Goal: Information Seeking & Learning: Learn about a topic

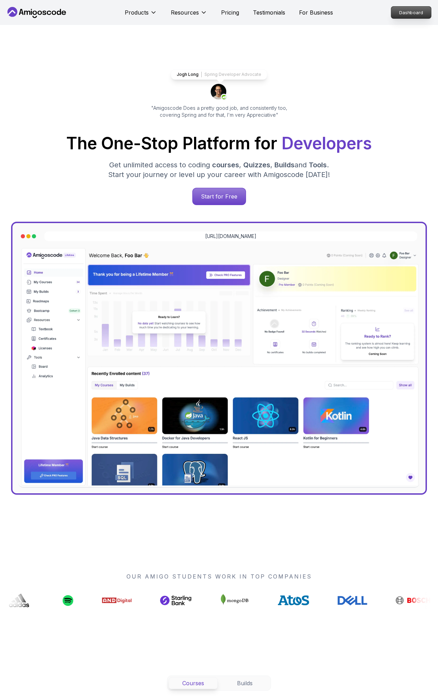
click at [404, 13] on p "Dashboard" at bounding box center [411, 13] width 40 height 12
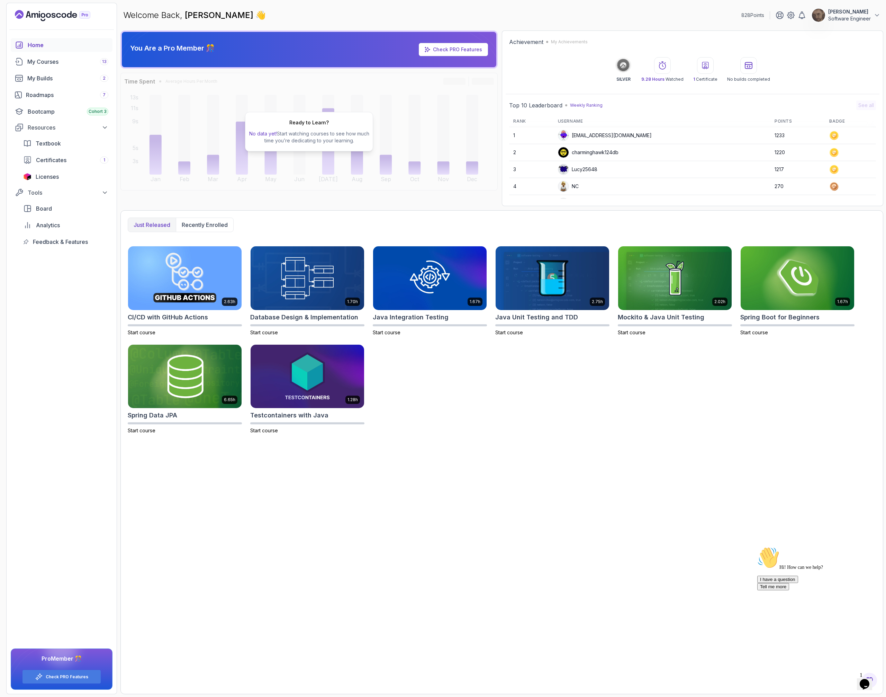
click at [437, 13] on p "[PERSON_NAME]" at bounding box center [849, 11] width 43 height 7
click at [437, 16] on icon at bounding box center [791, 15] width 2 height 2
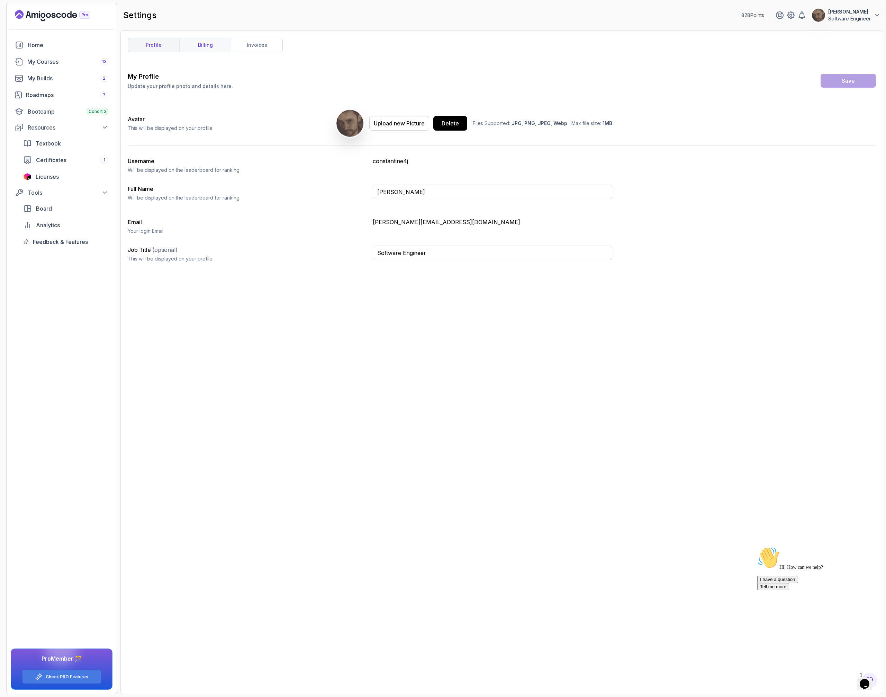
click at [207, 45] on link "billing" at bounding box center [205, 45] width 52 height 14
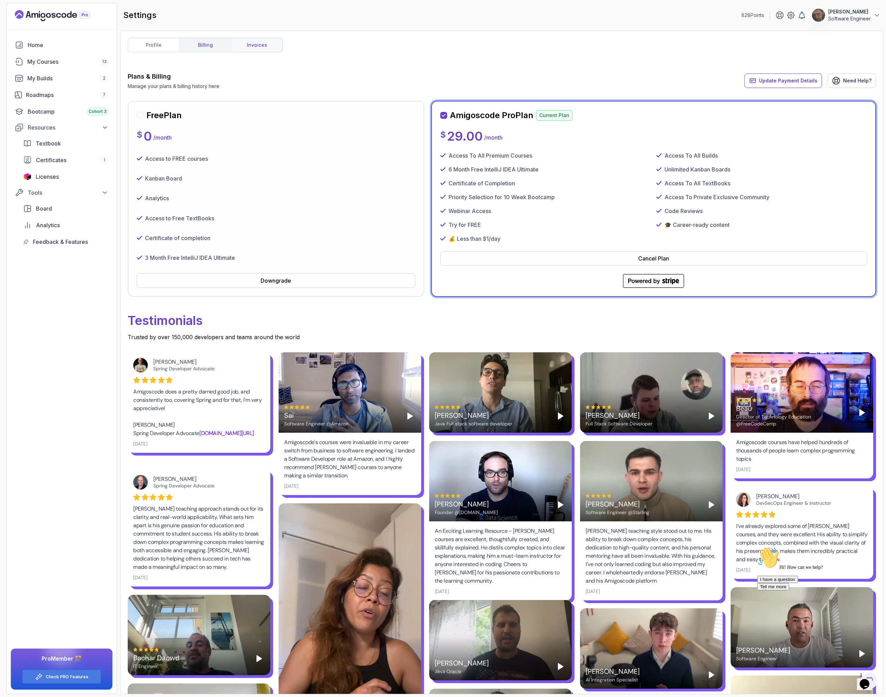
click at [263, 48] on link "invoices" at bounding box center [257, 45] width 52 height 14
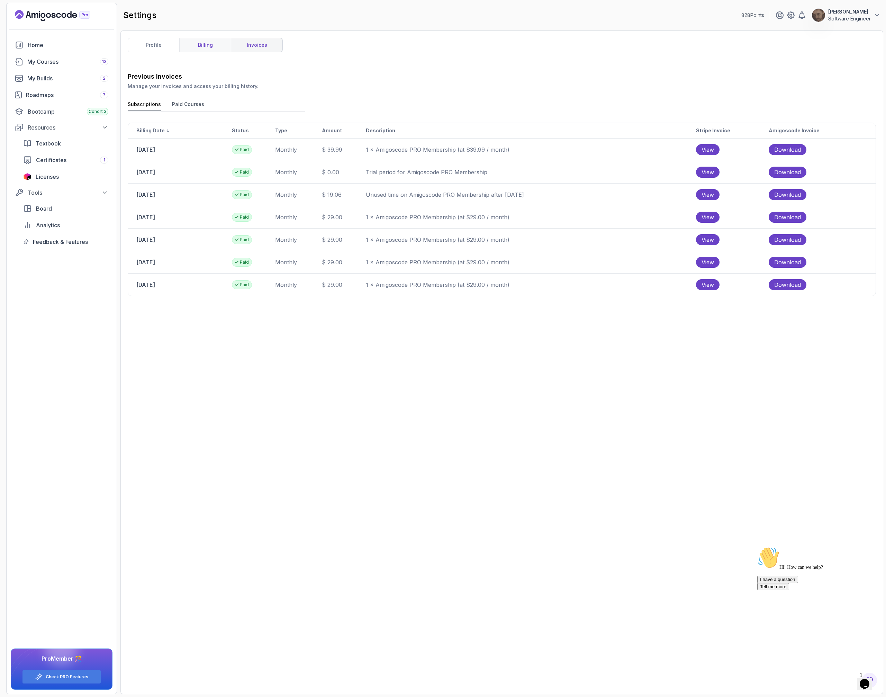
click at [213, 43] on link "billing" at bounding box center [205, 45] width 52 height 14
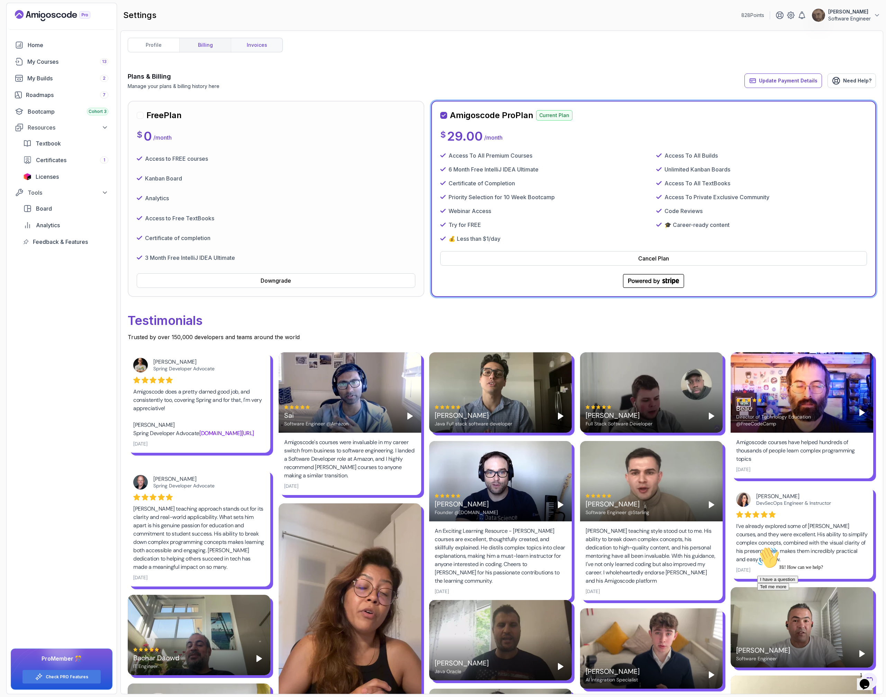
click at [258, 42] on link "invoices" at bounding box center [257, 45] width 52 height 14
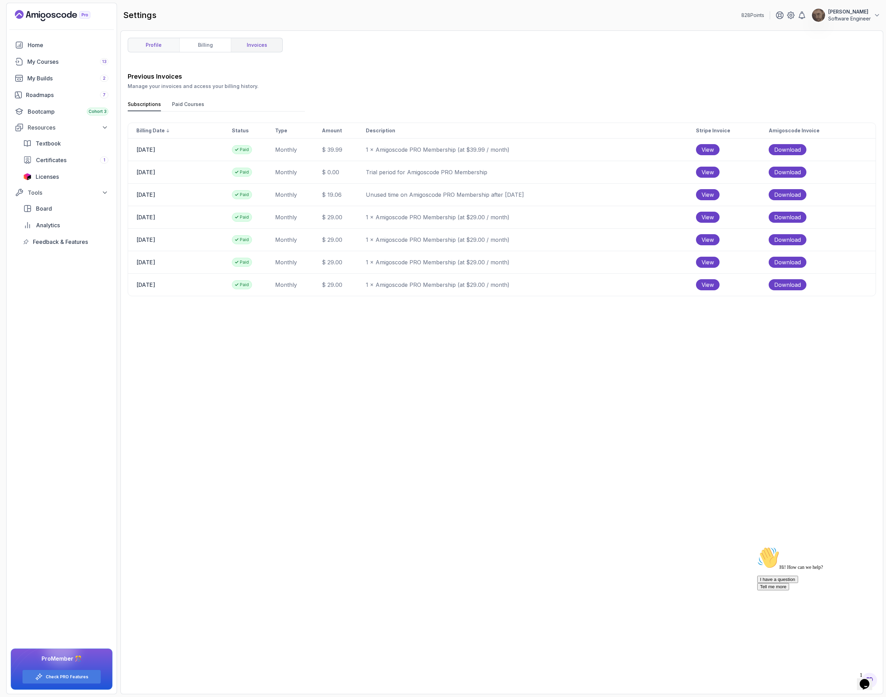
click at [160, 46] on link "profile" at bounding box center [153, 45] width 51 height 14
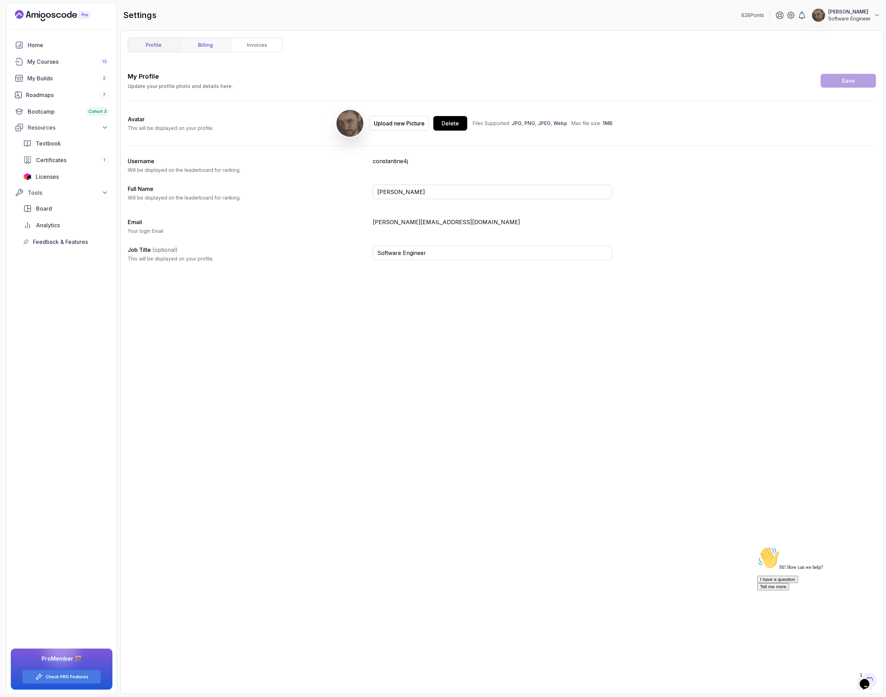
click at [204, 39] on link "billing" at bounding box center [205, 45] width 52 height 14
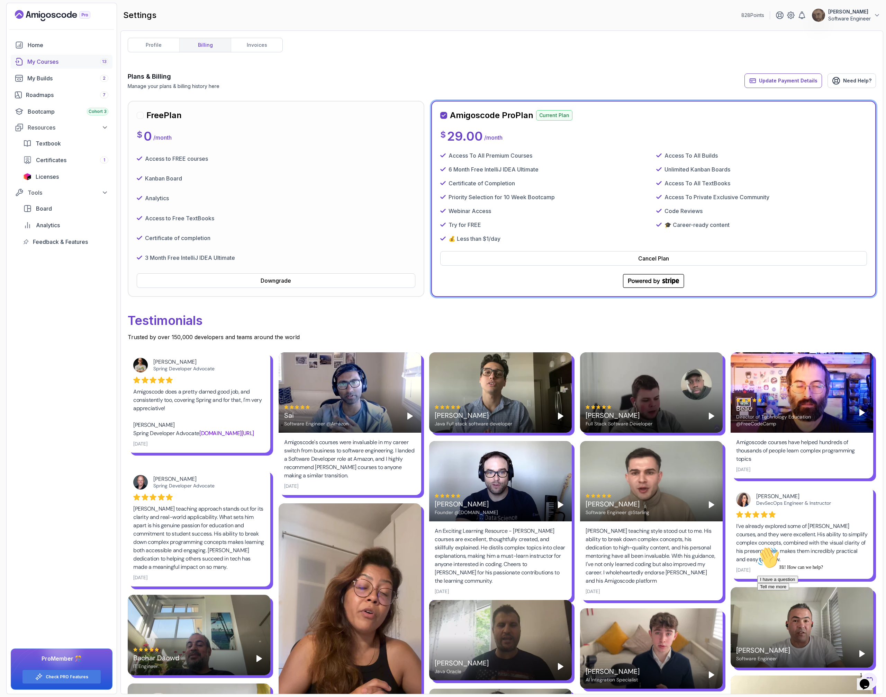
click at [67, 62] on div "My Courses 13" at bounding box center [67, 61] width 81 height 8
click at [47, 60] on div "My Courses 13" at bounding box center [67, 61] width 81 height 8
click at [437, 115] on p "Current Plan" at bounding box center [554, 115] width 36 height 10
click at [50, 61] on div "My Courses 13" at bounding box center [67, 61] width 81 height 8
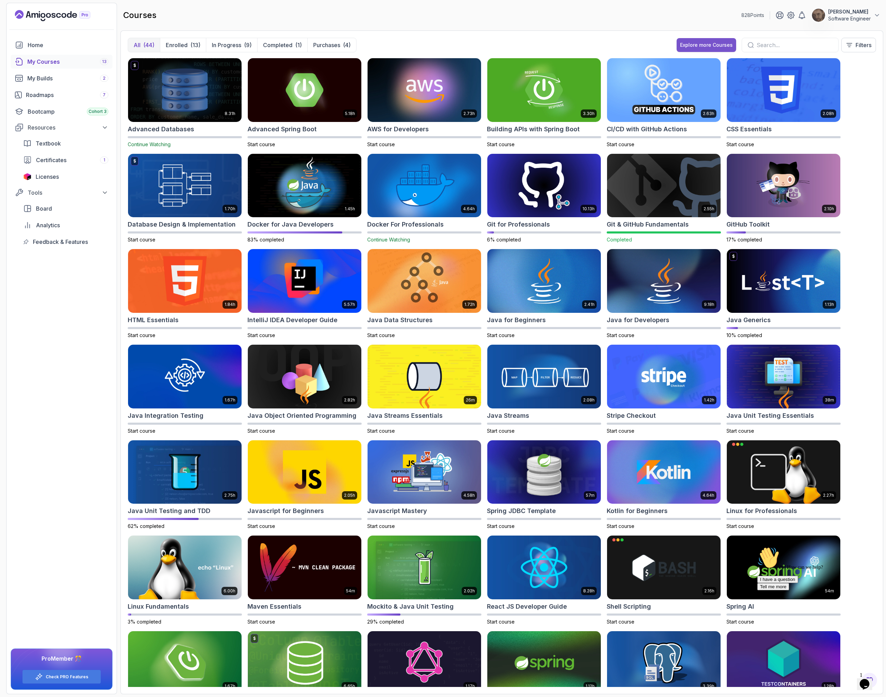
click at [437, 44] on div "Explore more Courses" at bounding box center [706, 45] width 53 height 7
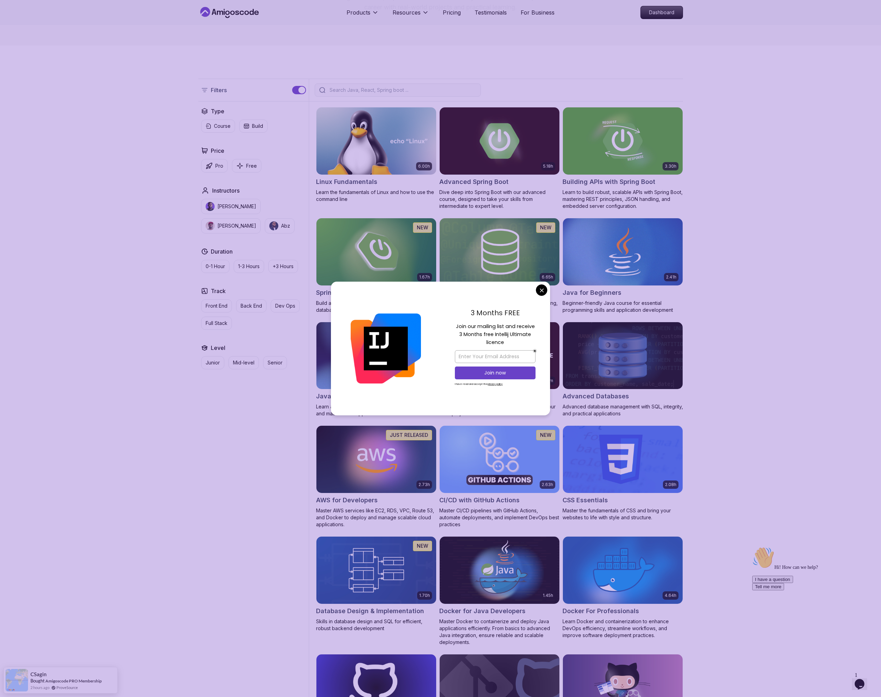
scroll to position [112, 0]
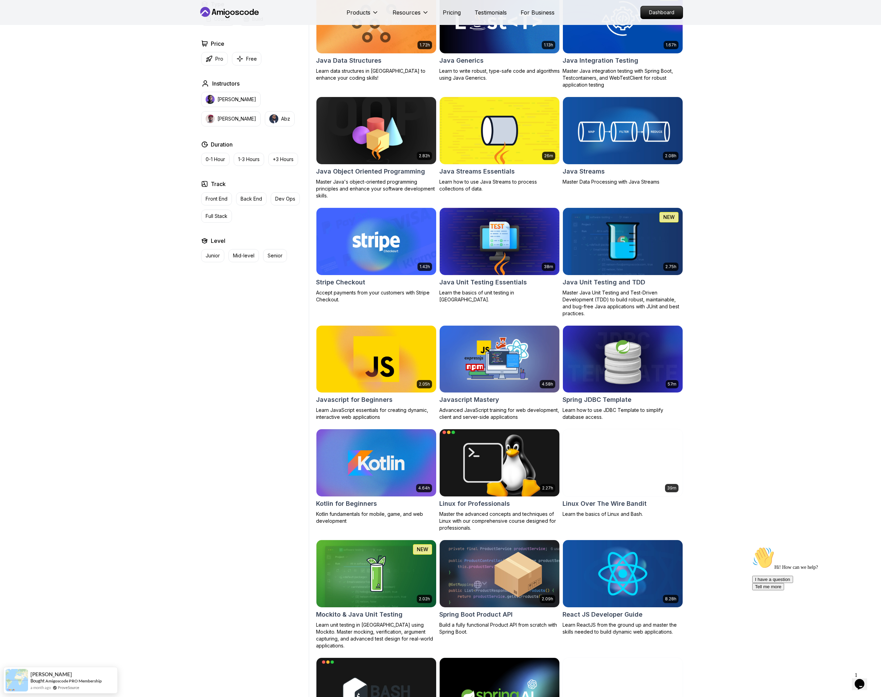
scroll to position [988, 0]
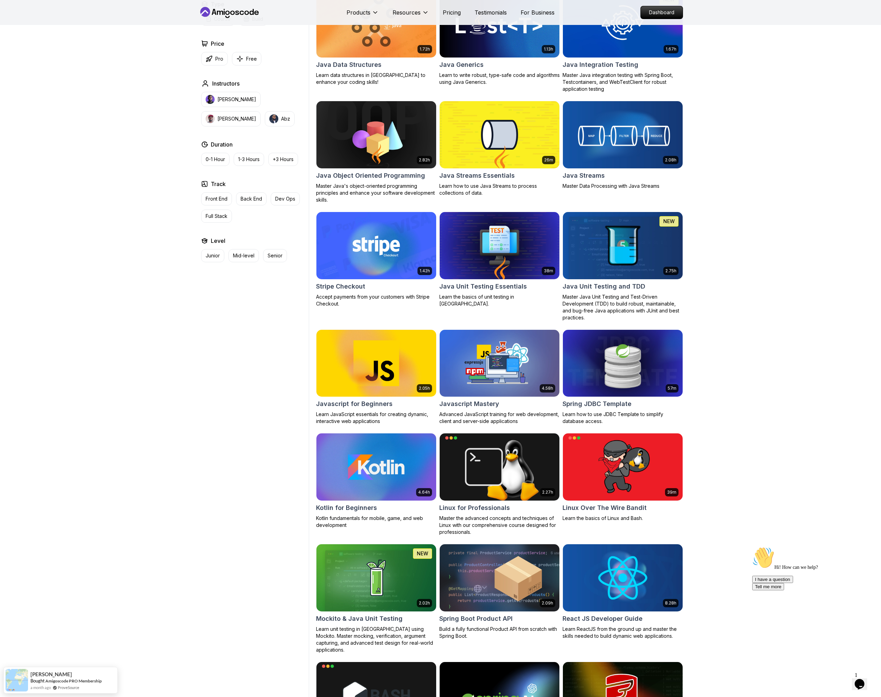
click at [437, 253] on img at bounding box center [623, 245] width 126 height 70
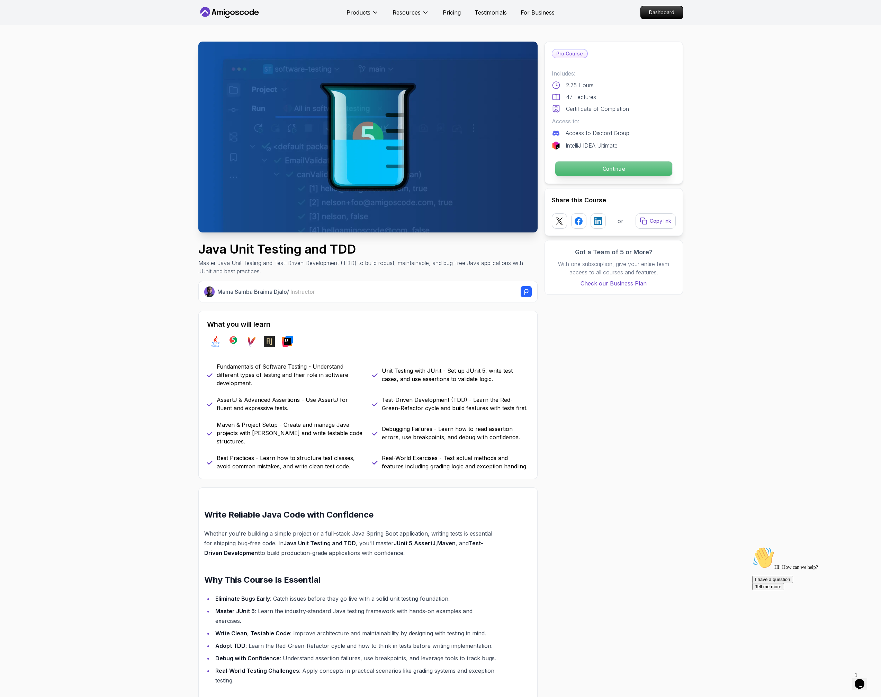
click at [437, 168] on p "Continue" at bounding box center [613, 168] width 117 height 15
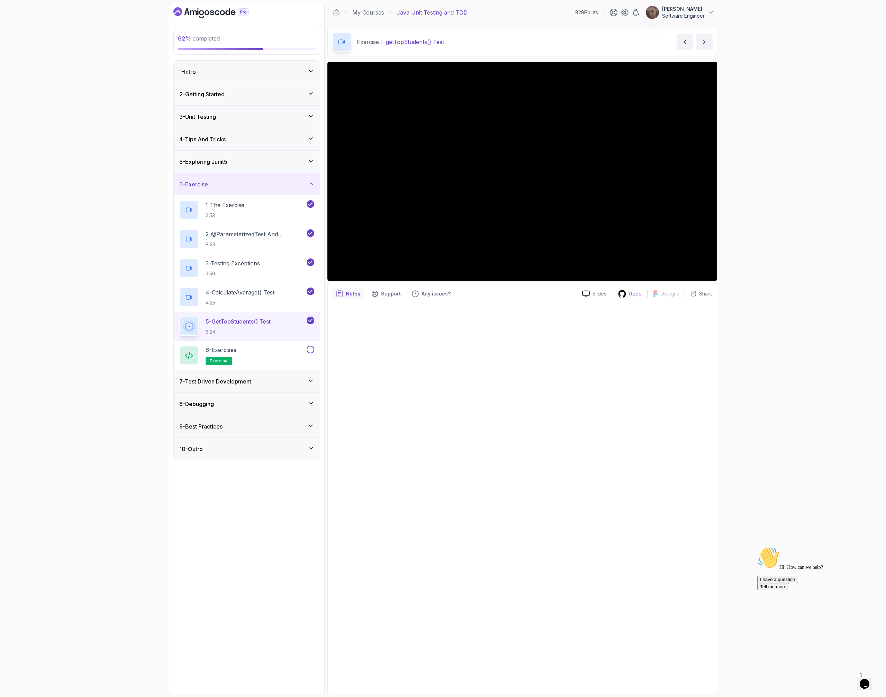
click at [437, 294] on p "Repo" at bounding box center [635, 293] width 12 height 7
click at [242, 388] on div "7 - Test Driven Development" at bounding box center [247, 381] width 146 height 22
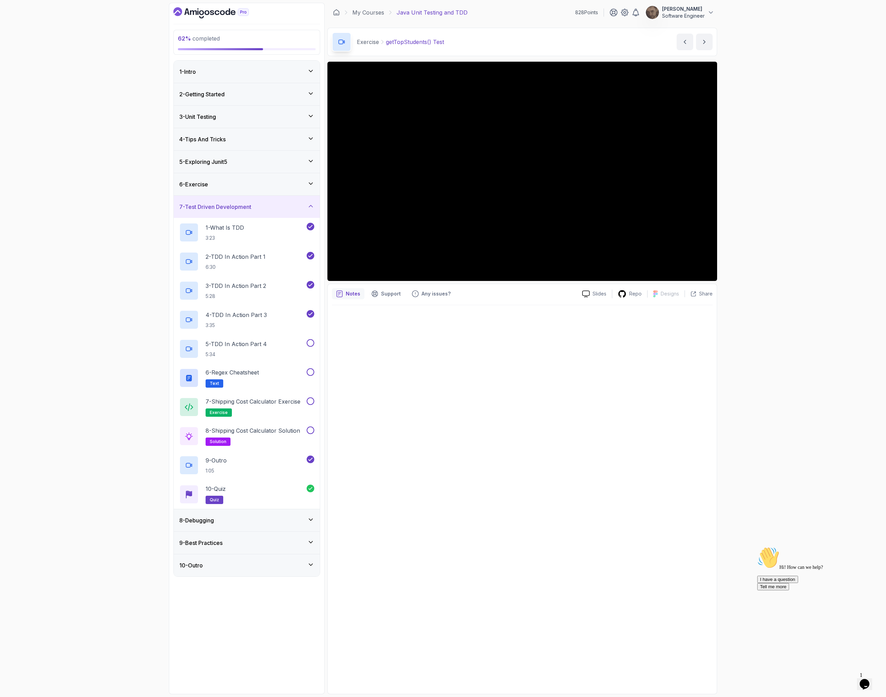
click at [249, 527] on div "8 - Debugging" at bounding box center [247, 520] width 146 height 22
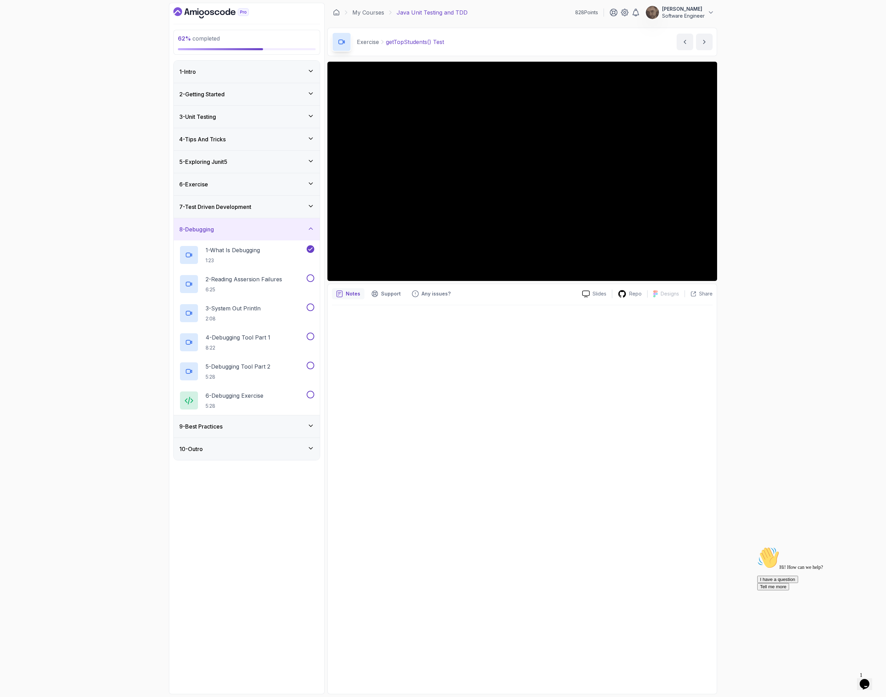
click at [268, 431] on div "9 - Best Practices" at bounding box center [247, 426] width 146 height 22
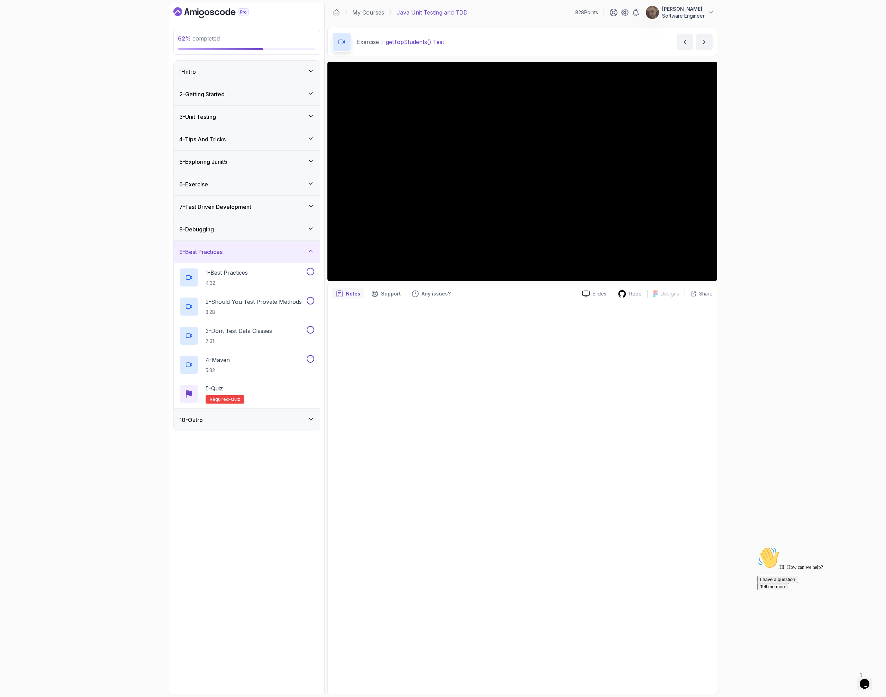
click at [263, 421] on div "10 - Outro" at bounding box center [246, 419] width 135 height 8
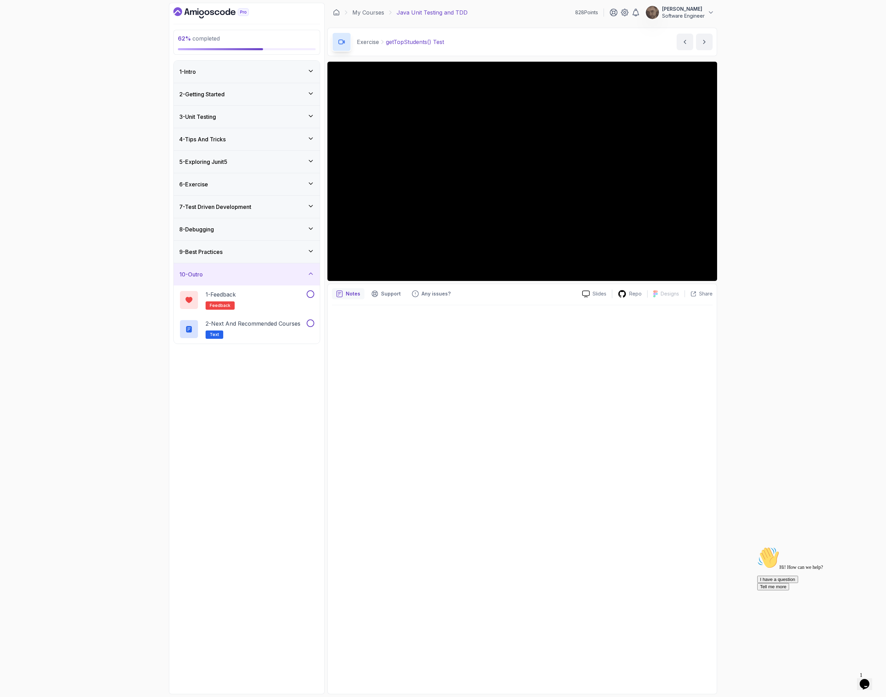
click at [249, 256] on div "9 - Best Practices" at bounding box center [247, 252] width 146 height 22
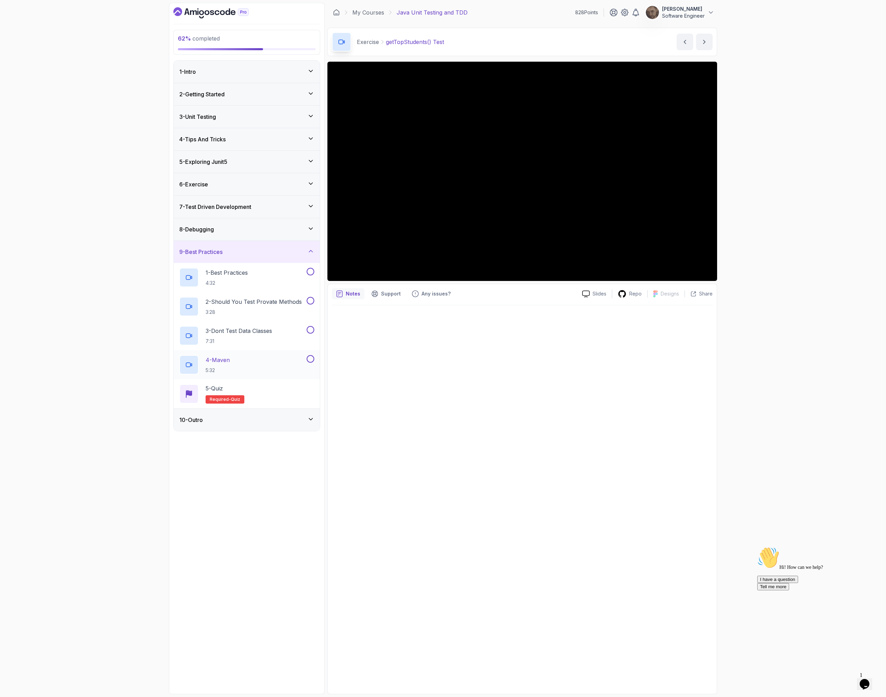
click at [244, 362] on div "4 - Maven 5:32" at bounding box center [242, 364] width 126 height 19
click at [437, 322] on div at bounding box center [522, 497] width 381 height 384
click at [437, 15] on icon at bounding box center [711, 12] width 7 height 7
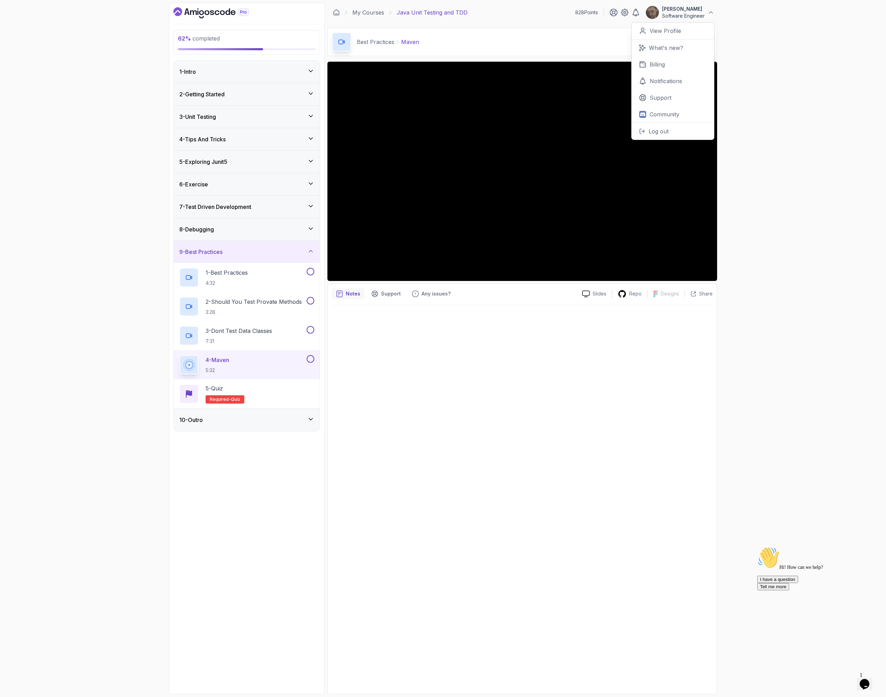
click at [437, 80] on div "62 % completed 1 - Intro 2 - Getting Started 3 - Unit Testing 4 - Tips And Tric…" at bounding box center [443, 348] width 886 height 697
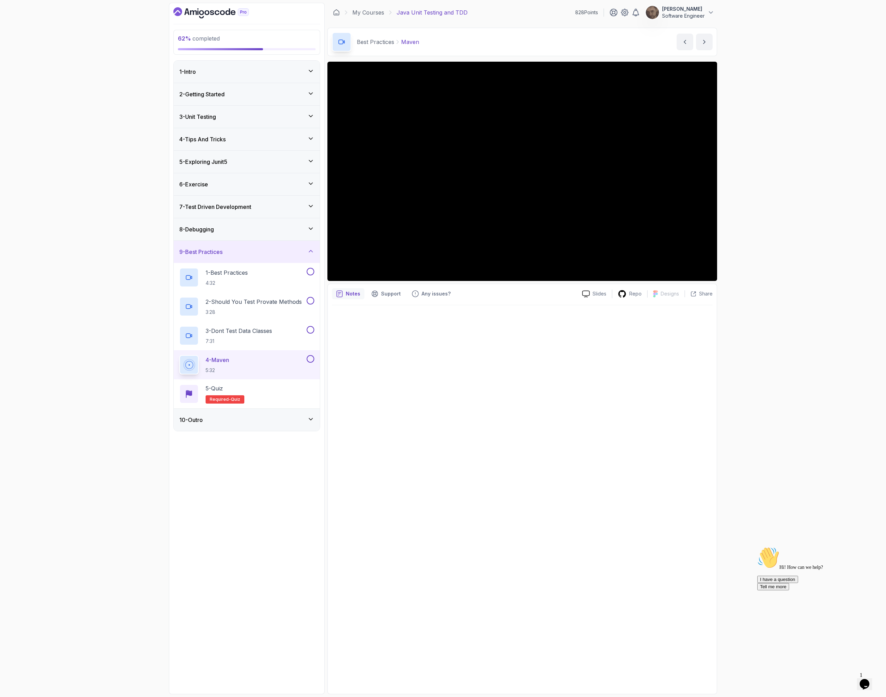
click at [313, 360] on button at bounding box center [311, 359] width 8 height 8
click at [266, 277] on div "1 - Best Practices 4:32" at bounding box center [242, 277] width 126 height 19
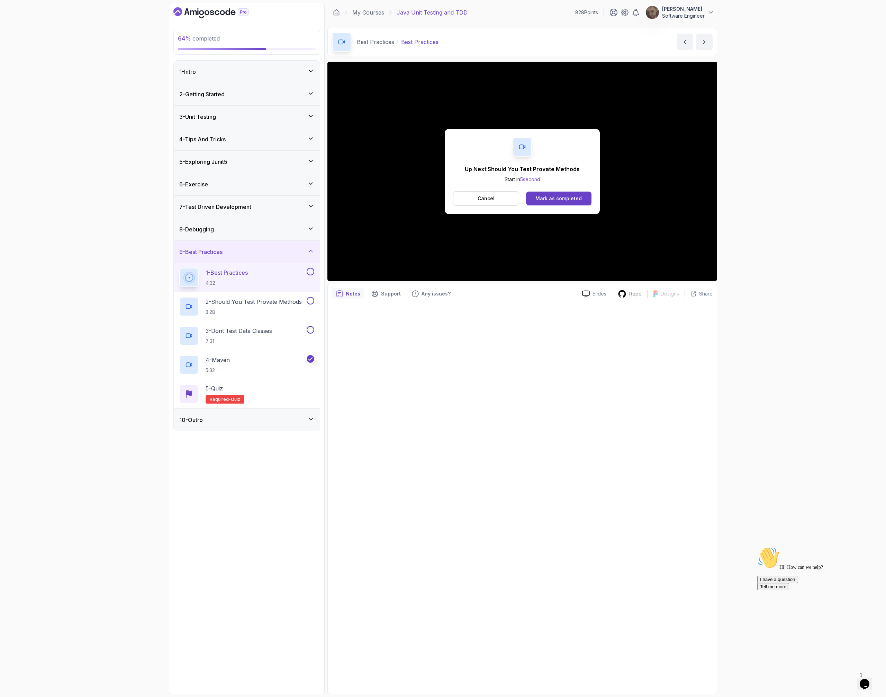
click at [312, 270] on button at bounding box center [311, 272] width 8 height 8
click at [288, 304] on p "2 - Should You Test Provate Methods" at bounding box center [254, 301] width 96 height 8
click at [312, 301] on button at bounding box center [311, 301] width 8 height 8
click at [263, 335] on h2 "3 - Dont Test Data Classes 7:31" at bounding box center [239, 335] width 66 height 18
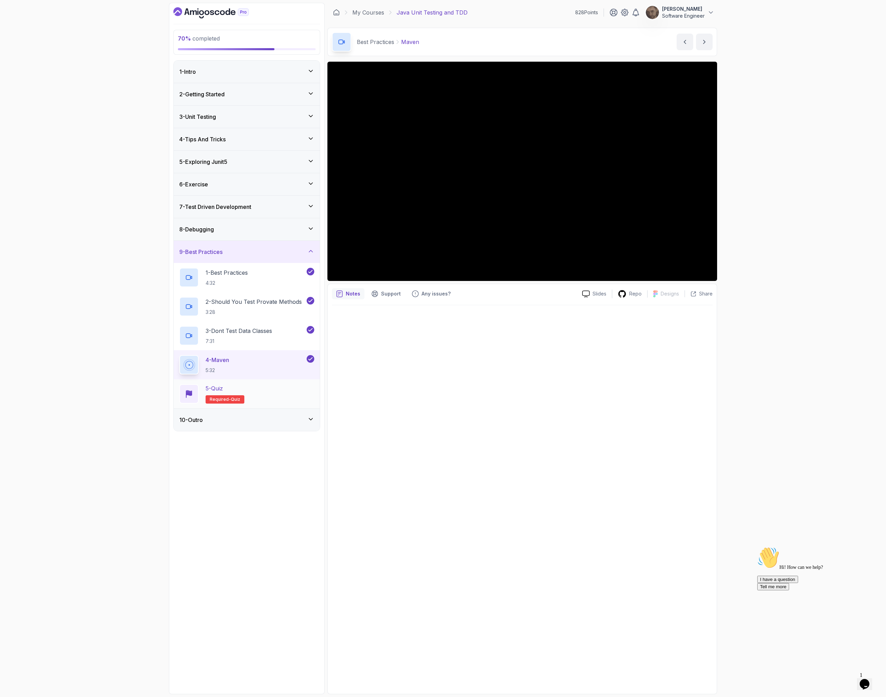
click at [270, 388] on div "5 - Quiz Required- quiz" at bounding box center [246, 393] width 135 height 19
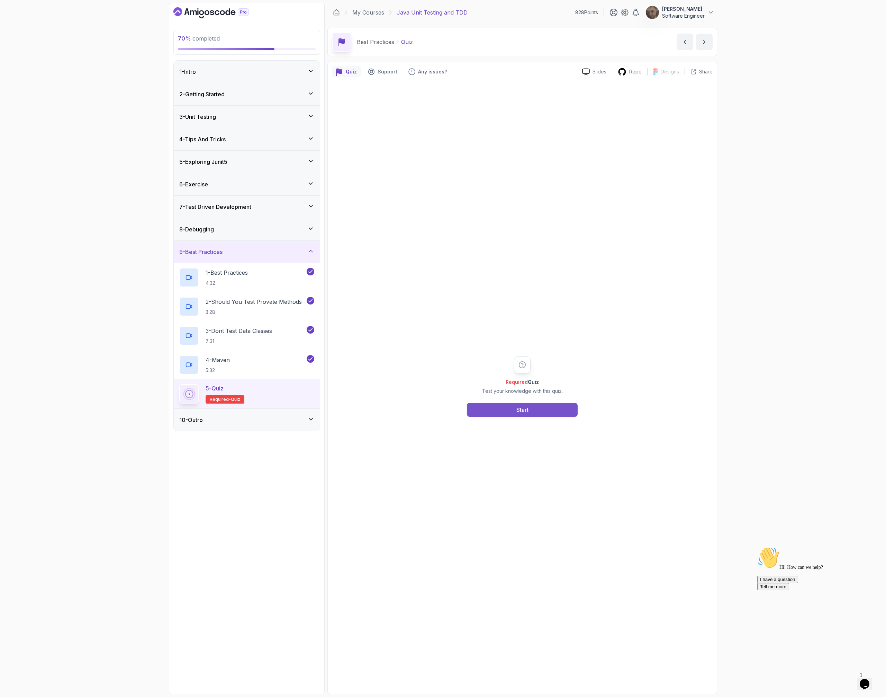
click at [437, 407] on button "Start" at bounding box center [522, 410] width 111 height 14
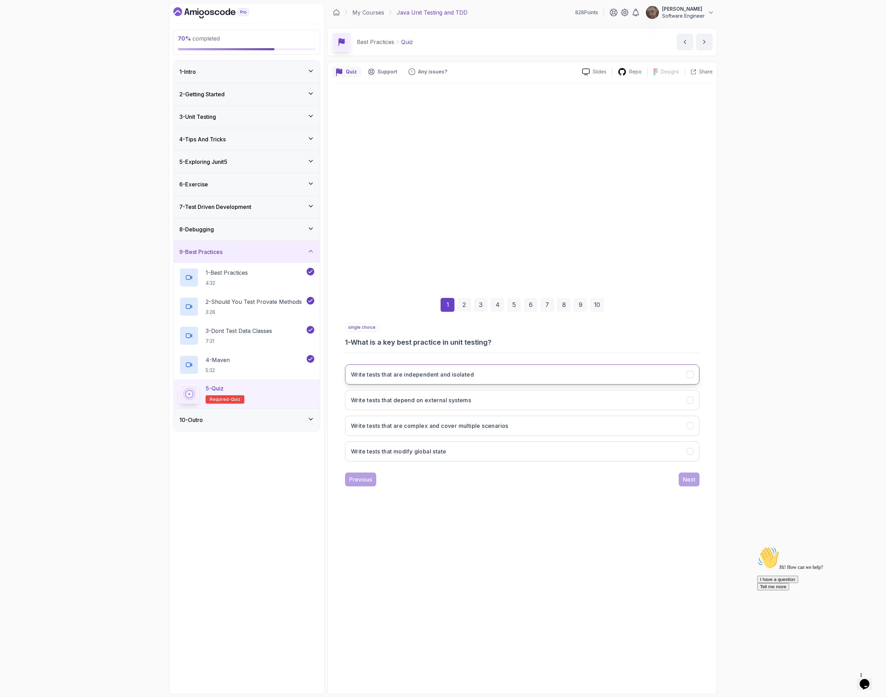
click at [437, 377] on button "Write tests that are independent and isolated" at bounding box center [522, 374] width 355 height 20
click at [437, 484] on div "1 2 3 4 5 6 7 8 9 10 single choice 1 - What is a key best practice in unit test…" at bounding box center [522, 386] width 381 height 210
click at [437, 481] on div "Next" at bounding box center [689, 479] width 12 height 8
click at [399, 403] on h3 "No, focus on testing the public interface" at bounding box center [406, 400] width 110 height 8
click at [437, 479] on div "Next" at bounding box center [689, 479] width 12 height 8
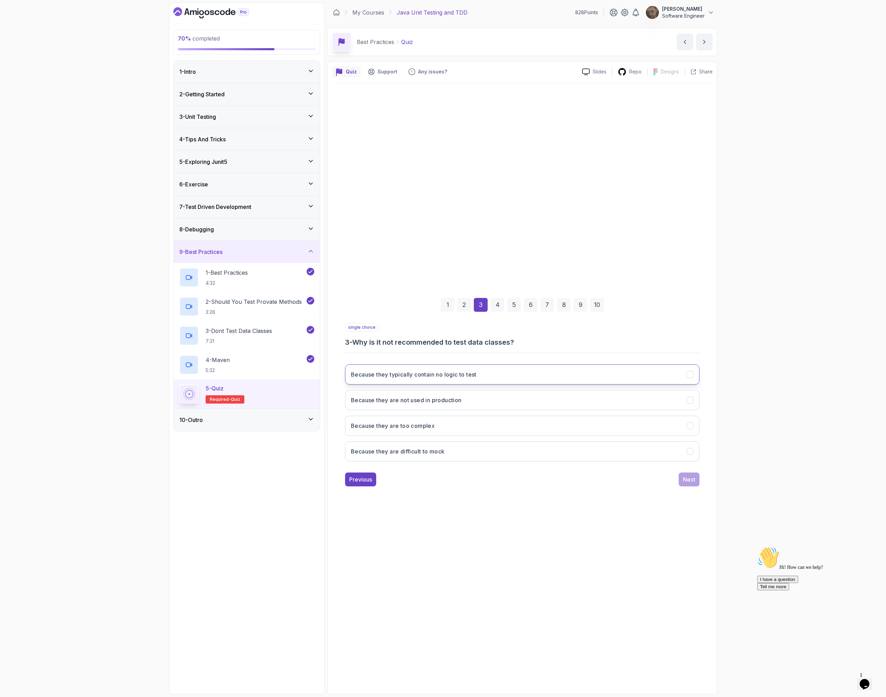
click at [437, 380] on button "Because they typically contain no logic to test" at bounding box center [522, 374] width 355 height 20
click at [437, 481] on div "Next" at bounding box center [689, 479] width 12 height 8
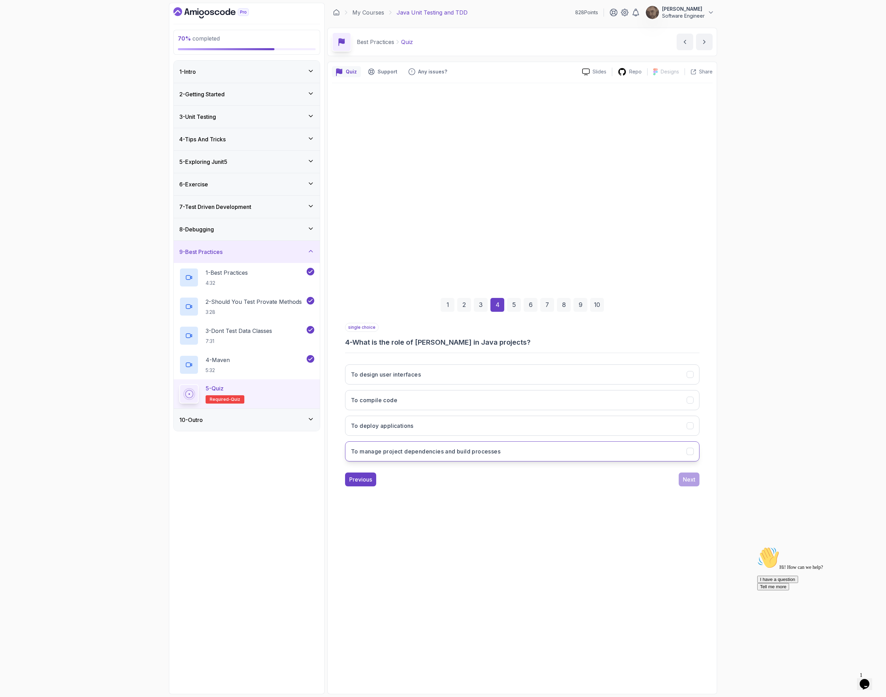
click at [437, 452] on h3 "To manage project dependencies and build processes" at bounding box center [426, 451] width 150 height 8
click at [437, 478] on div "Next" at bounding box center [689, 479] width 12 height 8
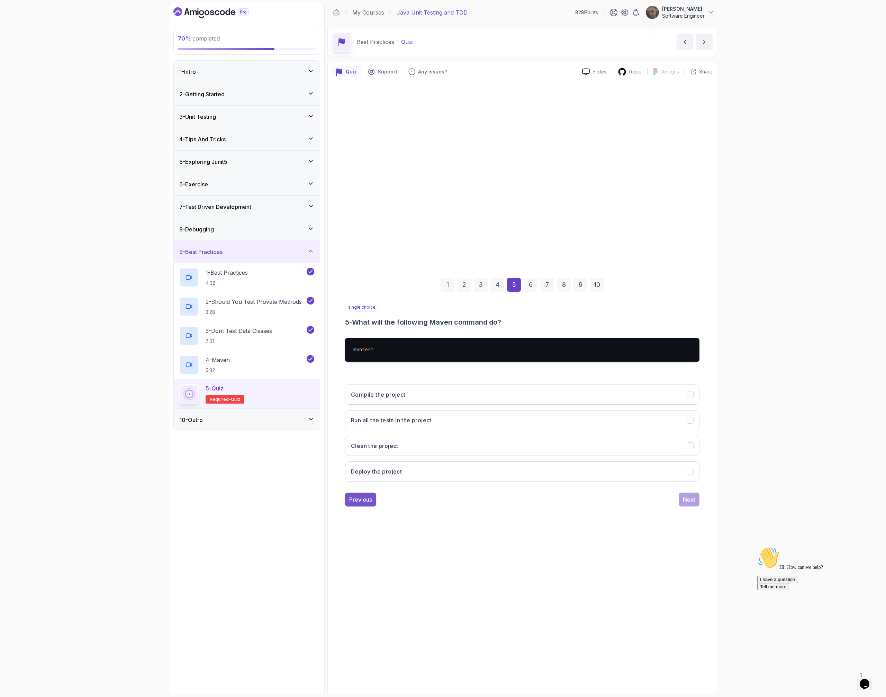
click at [374, 500] on button "Previous" at bounding box center [360, 499] width 31 height 14
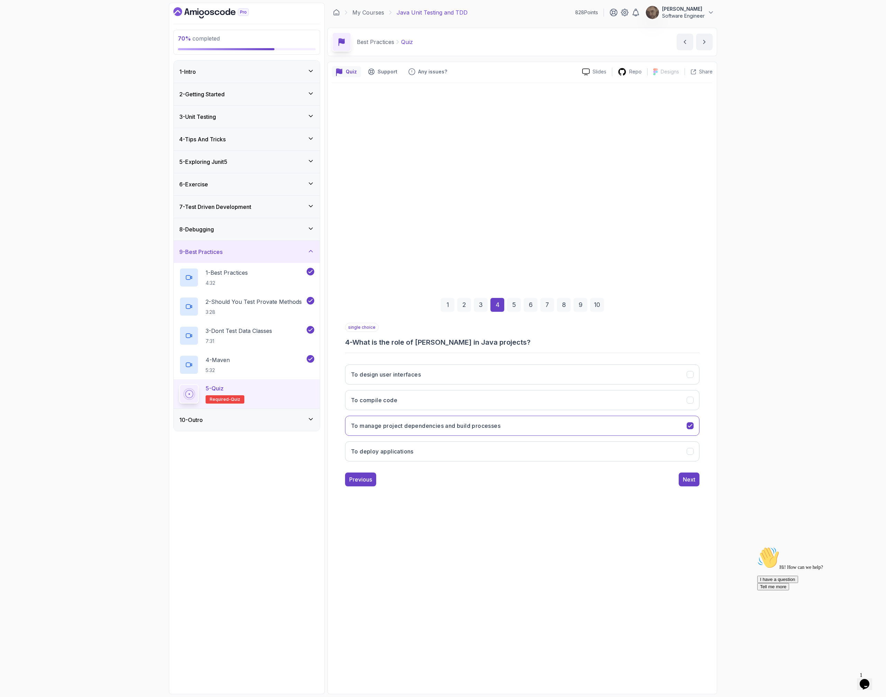
click at [437, 489] on div "1 2 3 4 5 6 7 8 9 10 single choice 4 - What is the role of Maven in Java projec…" at bounding box center [522, 386] width 381 height 210
click at [437, 480] on div "Next" at bounding box center [689, 479] width 12 height 8
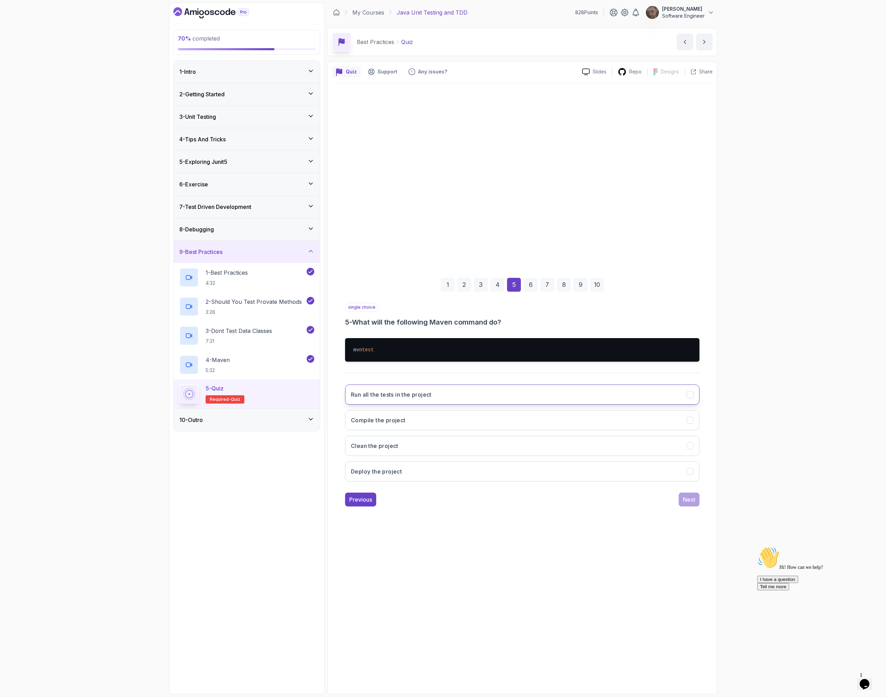
click at [437, 401] on button "Run all the tests in the project" at bounding box center [522, 394] width 355 height 20
click at [437, 500] on div "Next" at bounding box center [689, 499] width 12 height 8
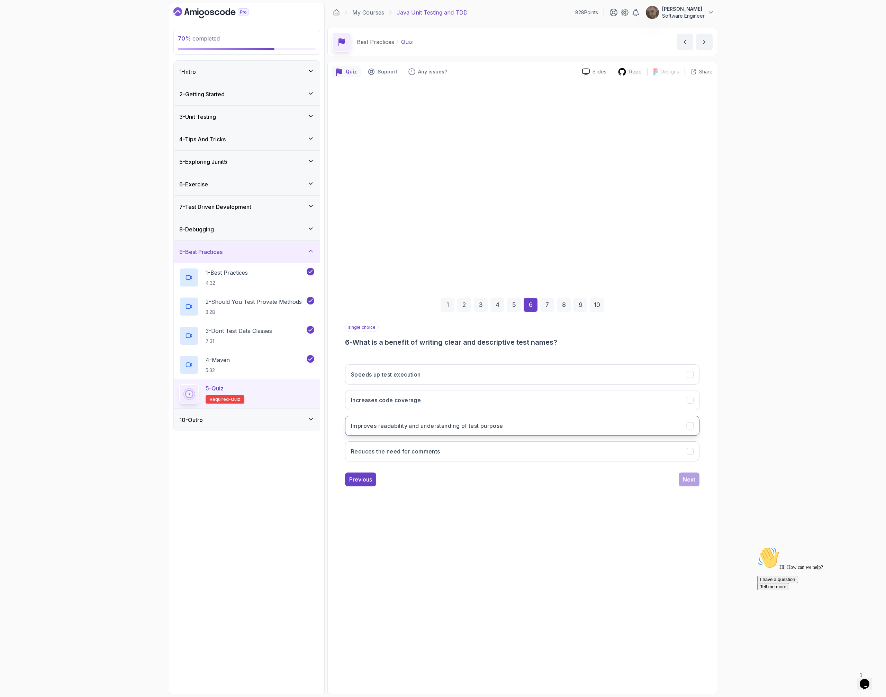
click at [437, 427] on button "Improves readability and understanding of test purpose" at bounding box center [522, 425] width 355 height 20
click at [437, 454] on button "Reduces the need for comments" at bounding box center [522, 451] width 355 height 20
click at [437, 424] on button "Improves readability and understanding of test purpose" at bounding box center [522, 425] width 355 height 20
click at [437, 478] on div "Next" at bounding box center [689, 479] width 12 height 8
click at [437, 376] on button "To reduce server load" at bounding box center [522, 374] width 355 height 20
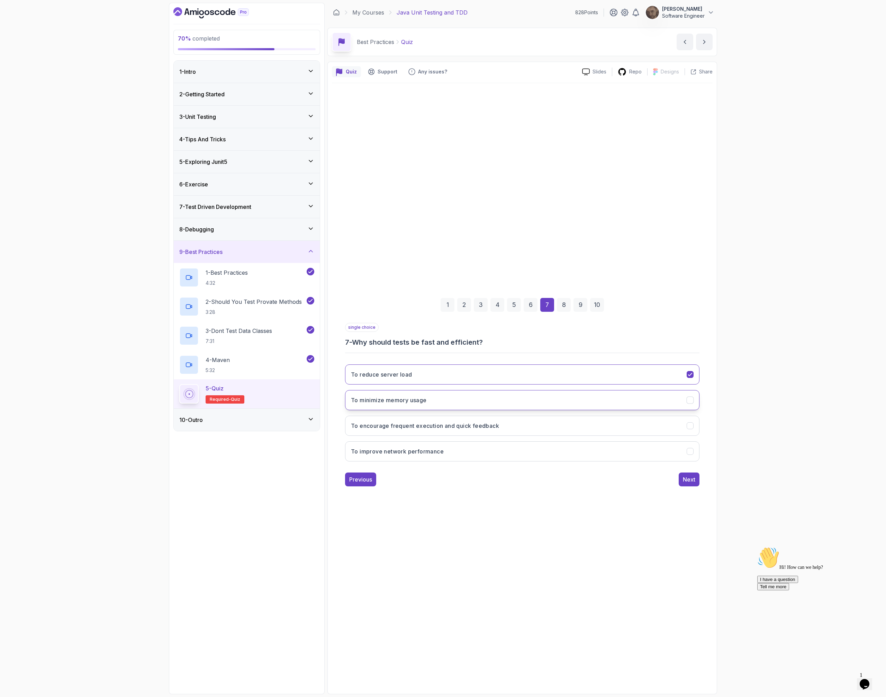
click at [437, 397] on button "To minimize memory usage" at bounding box center [522, 400] width 355 height 20
click at [437, 375] on button "To reduce server load" at bounding box center [522, 374] width 355 height 20
click at [437, 423] on button "To encourage frequent execution and quick feedback" at bounding box center [522, 425] width 355 height 20
click at [437, 480] on div "Next" at bounding box center [689, 479] width 12 height 8
click at [437, 381] on button "To verify that the code behaves as expected" at bounding box center [522, 374] width 355 height 20
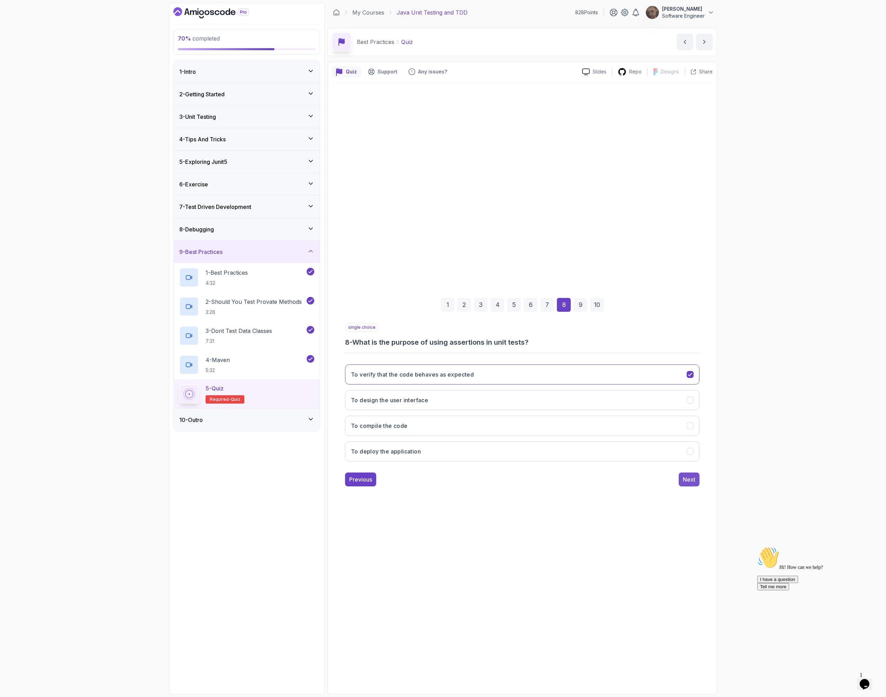
click at [437, 481] on div "Next" at bounding box center [689, 479] width 12 height 8
click at [369, 478] on div "Previous" at bounding box center [360, 479] width 23 height 8
click at [437, 481] on div "Next" at bounding box center [689, 479] width 12 height 8
click at [374, 480] on button "Previous" at bounding box center [360, 479] width 31 height 14
click at [437, 478] on div "Next" at bounding box center [689, 479] width 12 height 8
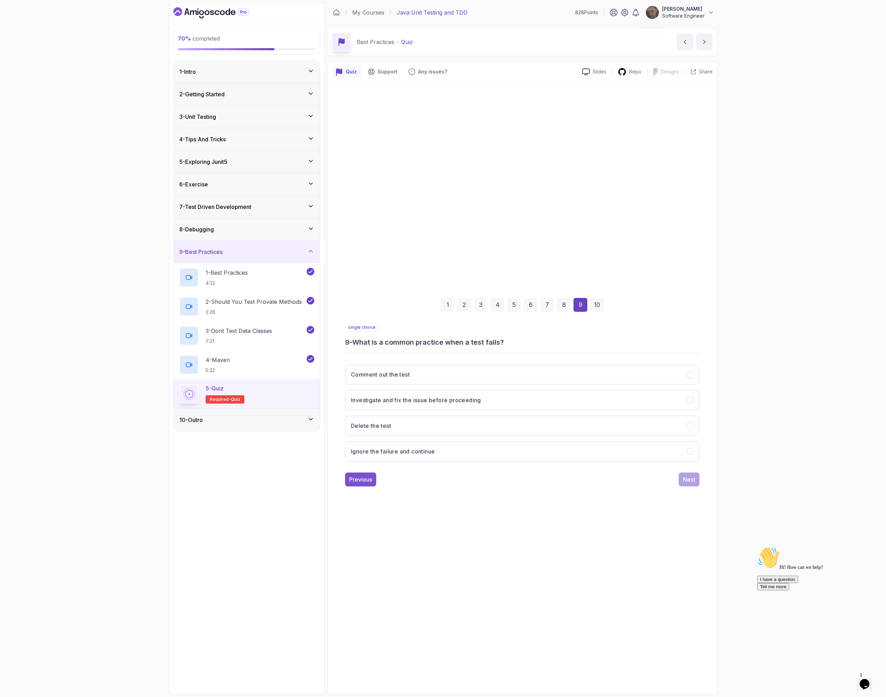
click at [361, 477] on div "Previous" at bounding box center [360, 479] width 23 height 8
click at [437, 478] on div "Next" at bounding box center [689, 479] width 12 height 8
click at [437, 428] on h3 "Investigate and fix the issue before proceeding" at bounding box center [416, 425] width 130 height 8
click at [437, 478] on div "Next" at bounding box center [689, 479] width 12 height 8
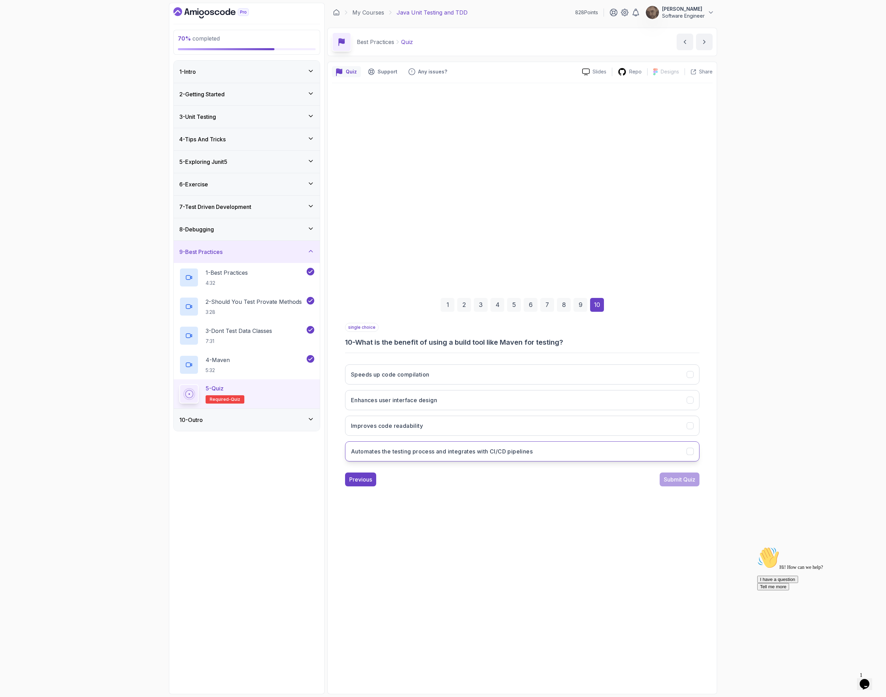
click at [437, 452] on h3 "Automates the testing process and integrates with CI/CD pipelines" at bounding box center [442, 451] width 182 height 8
click at [437, 482] on div "Submit Quiz" at bounding box center [680, 479] width 32 height 8
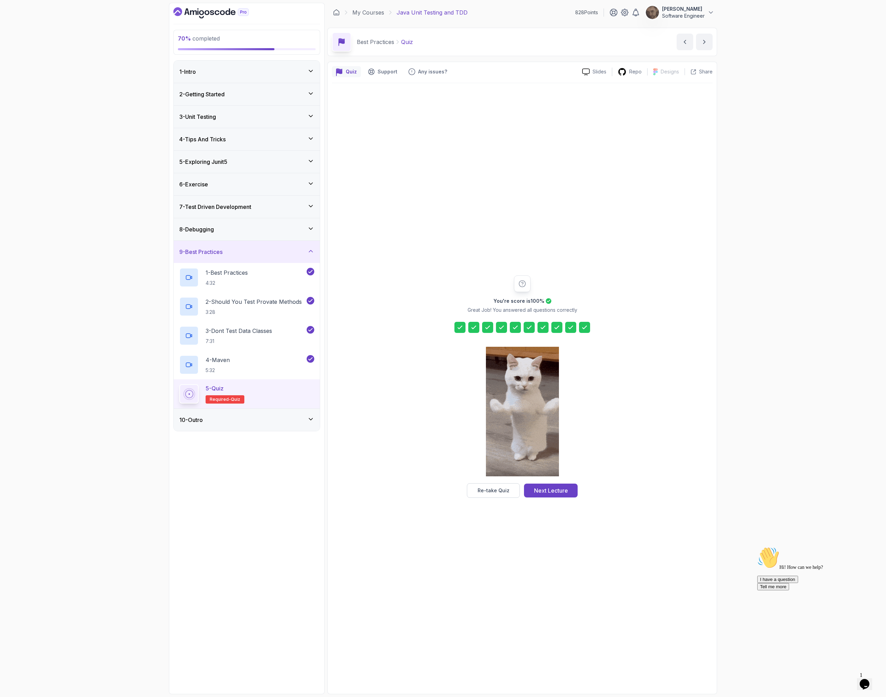
click at [229, 230] on div "8 - Debugging" at bounding box center [246, 229] width 135 height 8
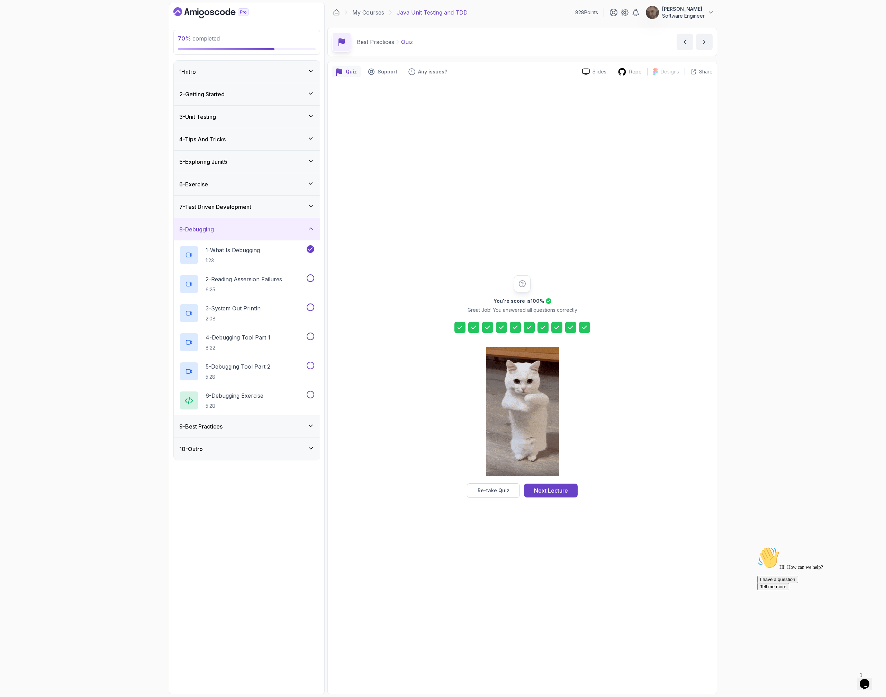
click at [250, 230] on div "8 - Debugging" at bounding box center [246, 229] width 135 height 8
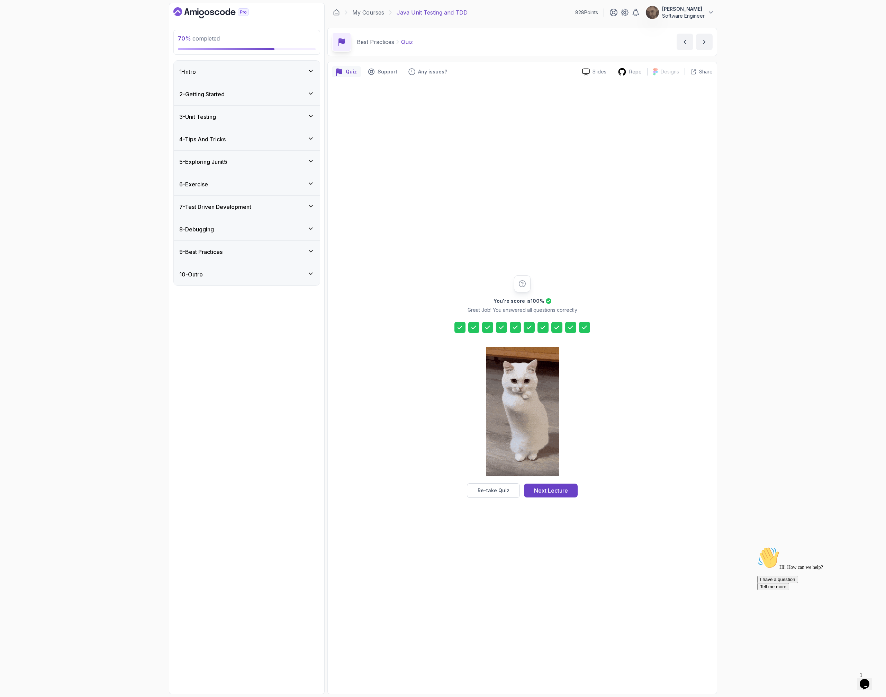
click at [222, 143] on h3 "4 - Tips And Tricks" at bounding box center [202, 139] width 46 height 8
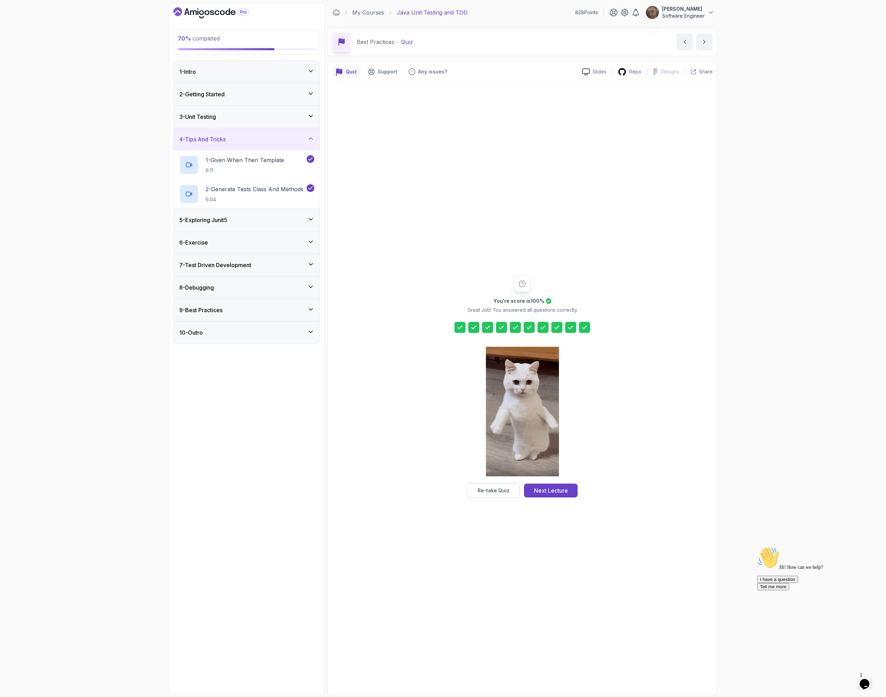
click at [212, 110] on div "3 - Unit Testing" at bounding box center [247, 117] width 146 height 22
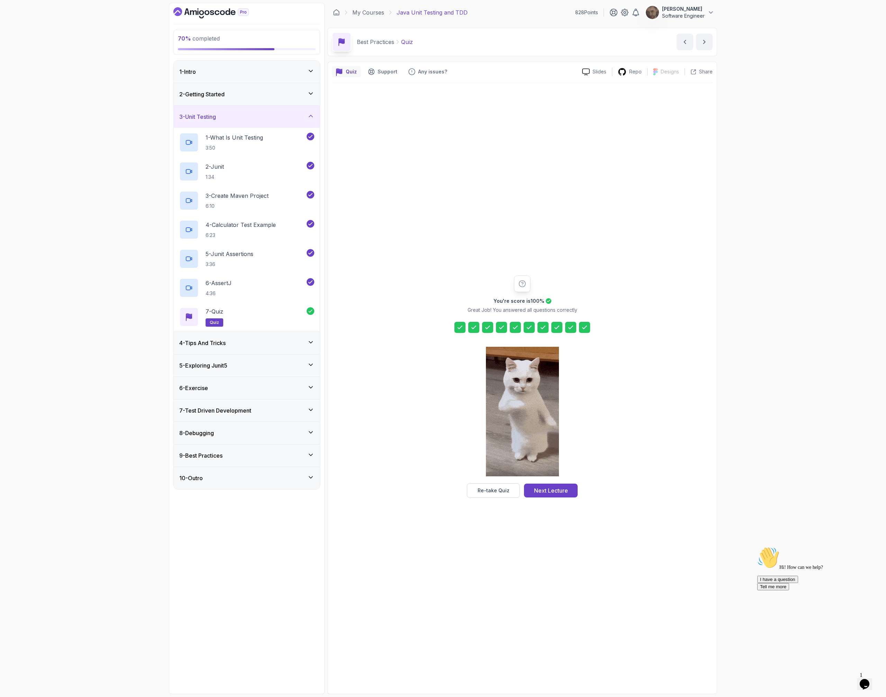
click at [232, 344] on div "4 - Tips And Tricks" at bounding box center [246, 343] width 135 height 8
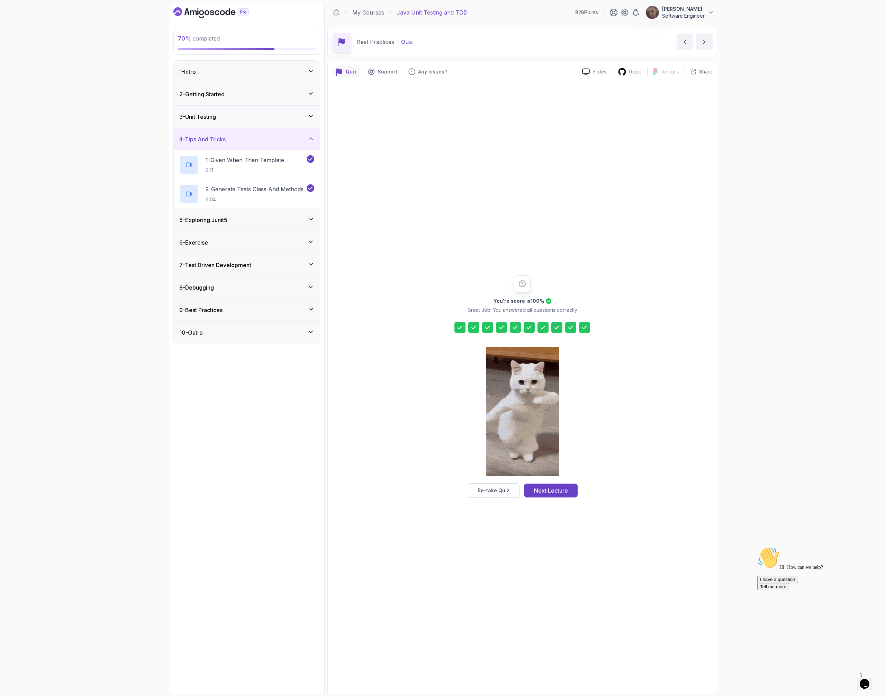
click at [271, 212] on div "5 - Exploring Junit5" at bounding box center [247, 220] width 146 height 22
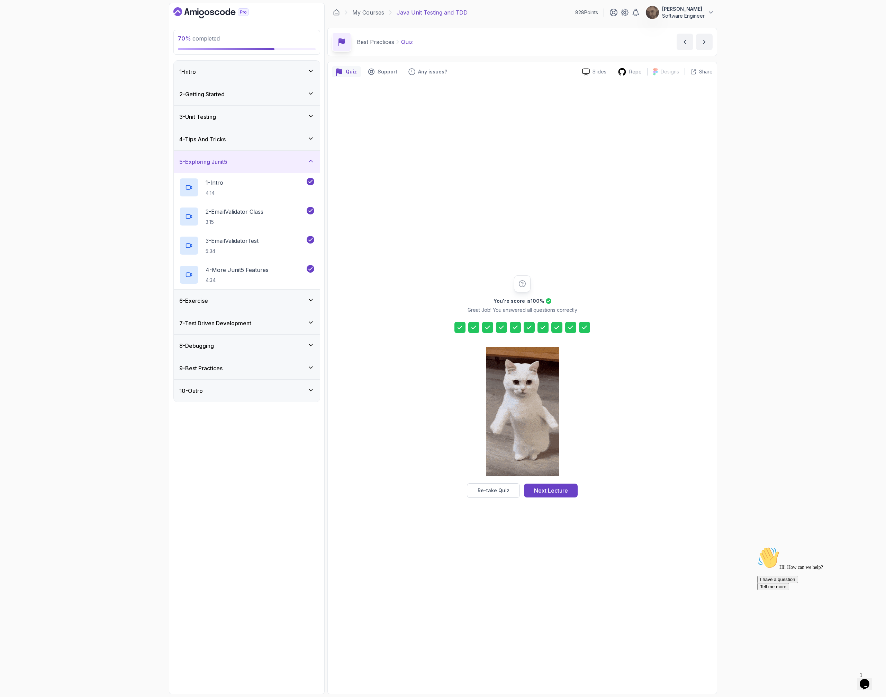
click at [238, 292] on div "6 - Exercise" at bounding box center [247, 300] width 146 height 22
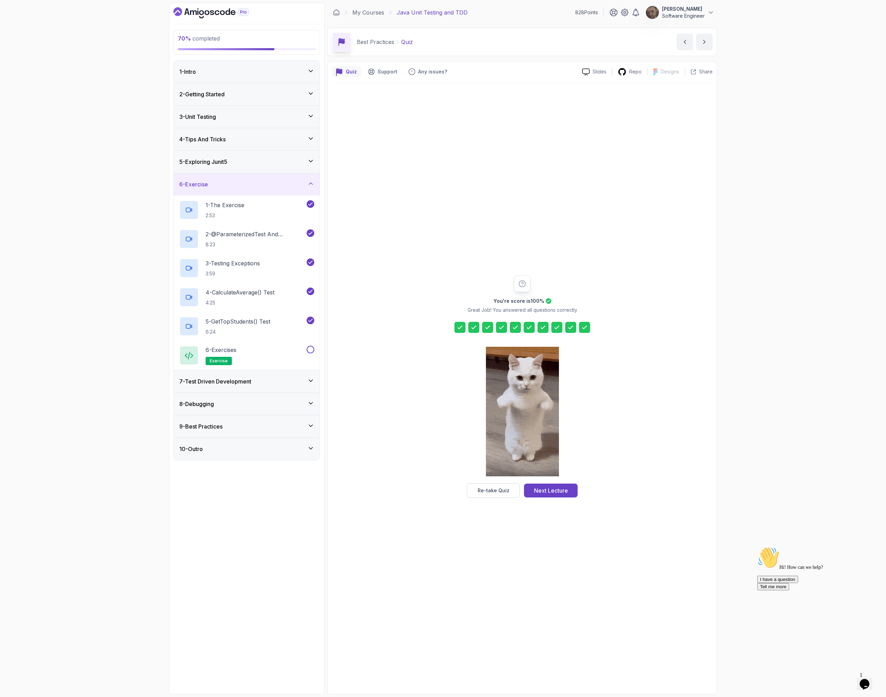
click at [239, 379] on h3 "7 - Test Driven Development" at bounding box center [215, 381] width 72 height 8
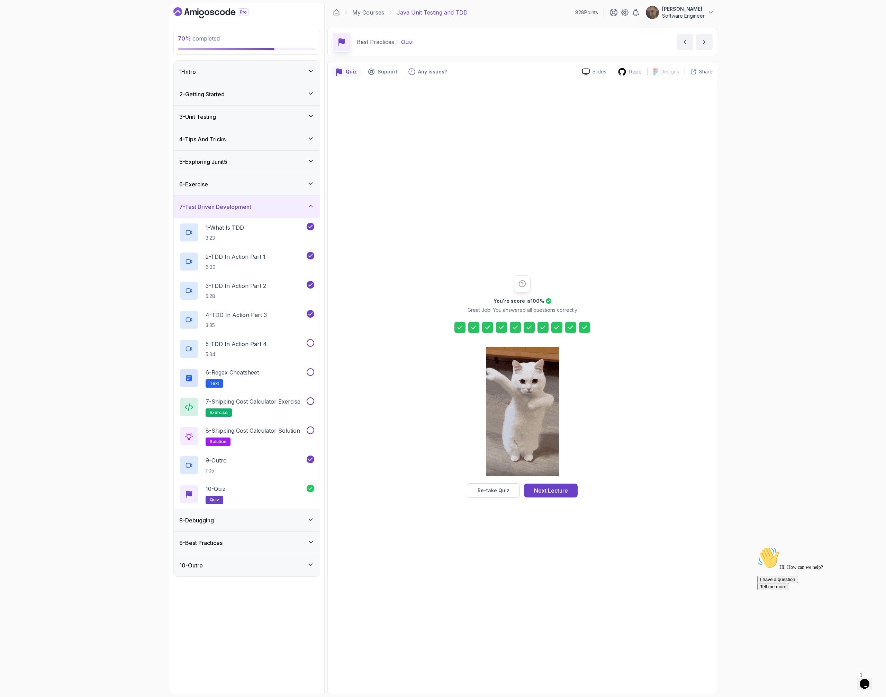
click at [268, 522] on div "8 - Debugging" at bounding box center [246, 520] width 135 height 8
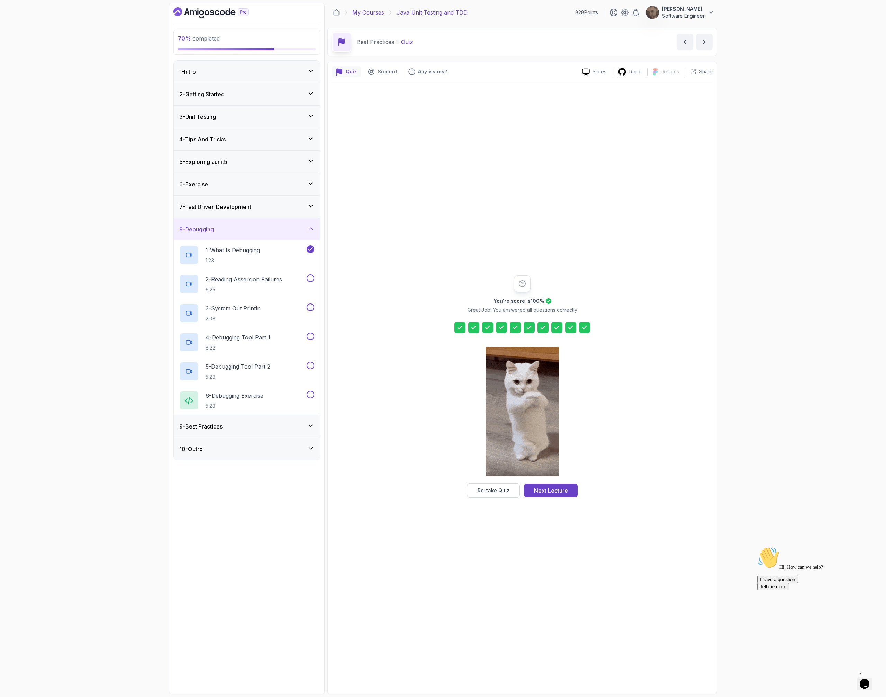
click at [379, 13] on link "My Courses" at bounding box center [368, 12] width 32 height 8
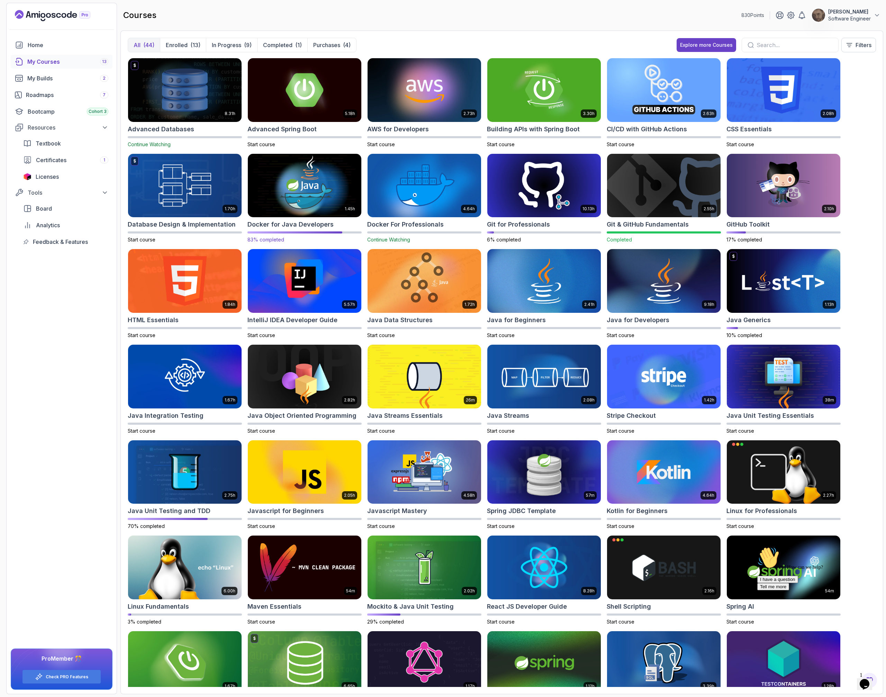
click at [310, 191] on img at bounding box center [304, 185] width 119 height 67
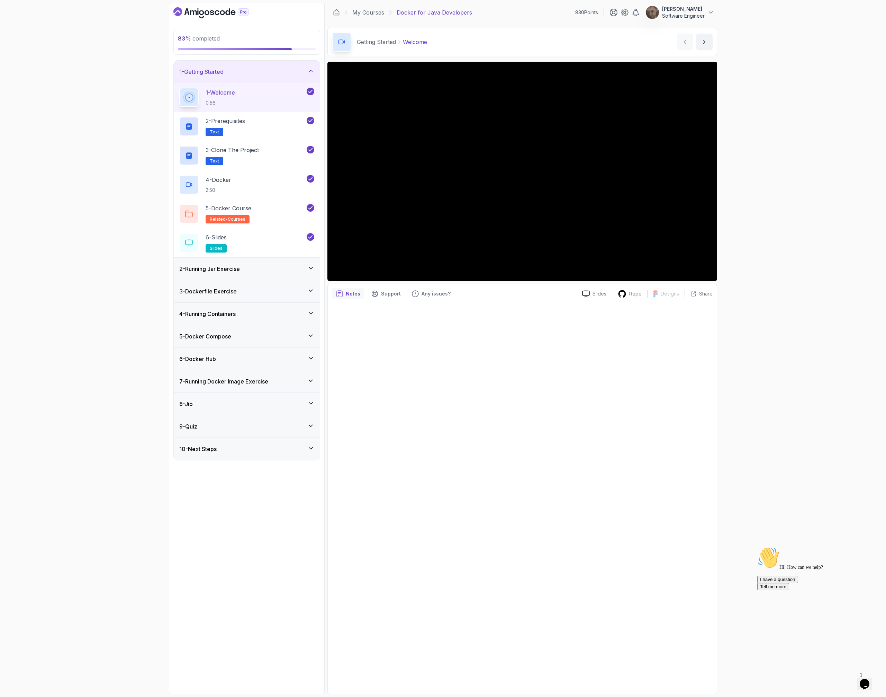
click at [235, 281] on div "3 - Dockerfile Exercise" at bounding box center [247, 291] width 146 height 22
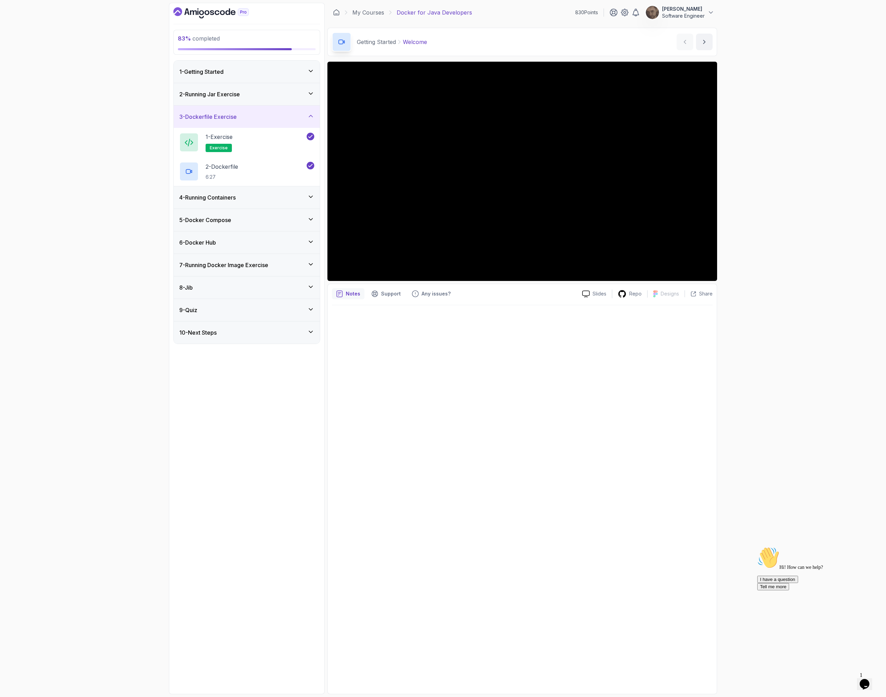
click at [256, 197] on div "4 - Running Containers" at bounding box center [246, 197] width 135 height 8
click at [244, 226] on div "5 - Docker Compose" at bounding box center [247, 220] width 146 height 22
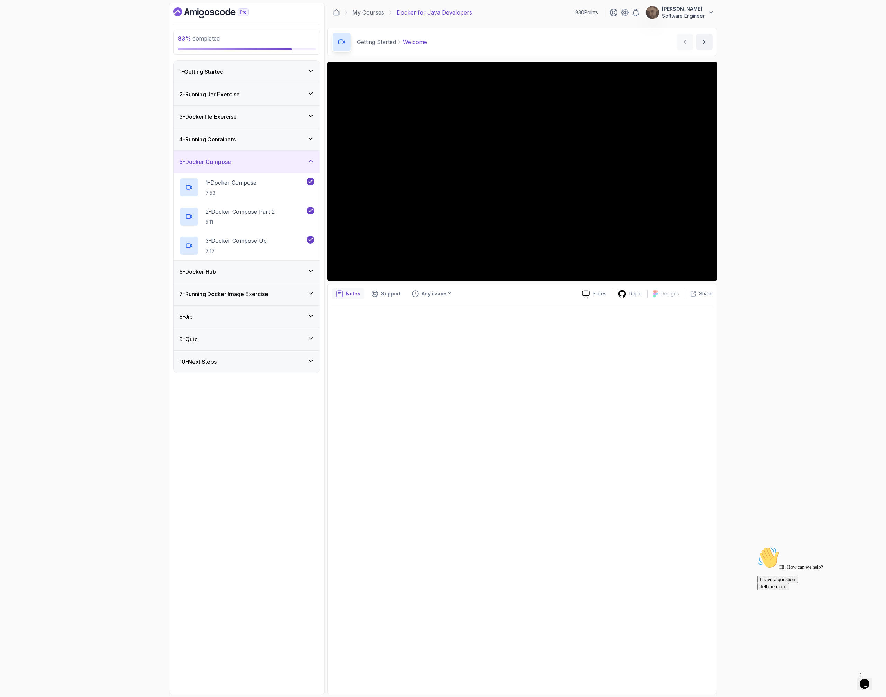
click at [228, 271] on div "6 - Docker Hub" at bounding box center [246, 271] width 135 height 8
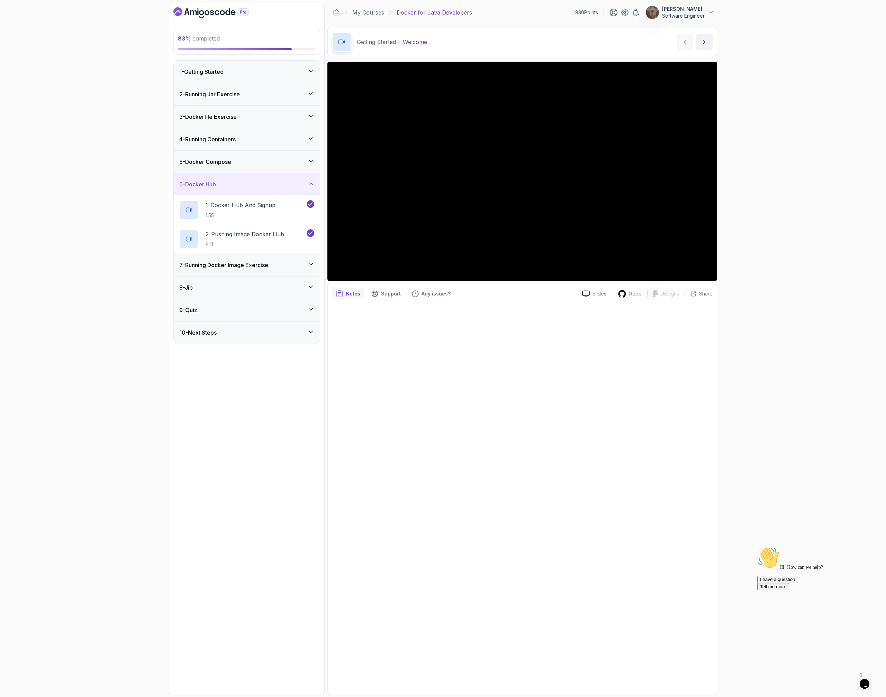
click at [240, 265] on h3 "7 - Running Docker Image Exercise" at bounding box center [223, 265] width 89 height 8
click at [249, 287] on div "8 - Jib" at bounding box center [246, 287] width 135 height 8
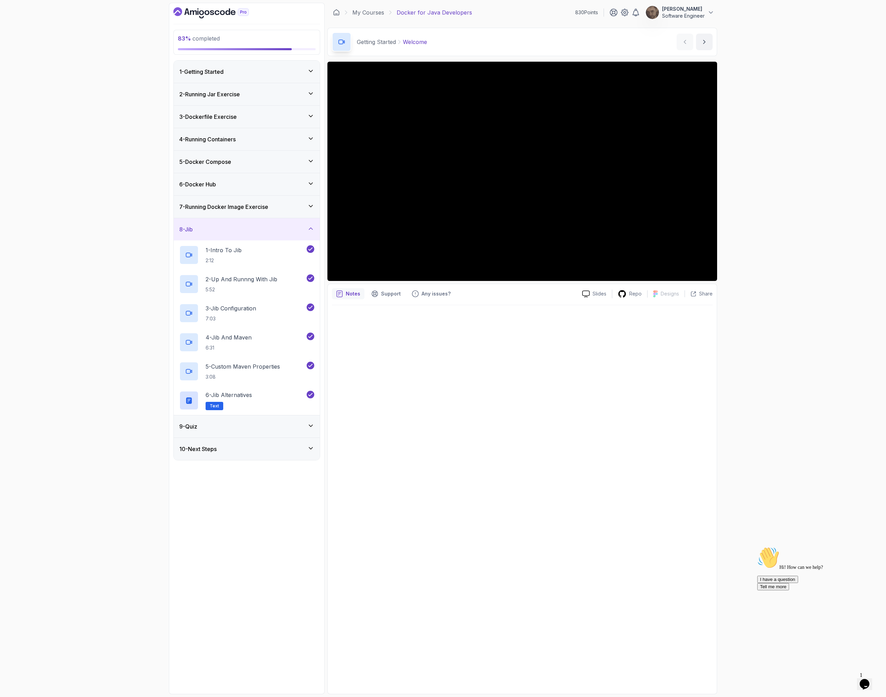
click at [273, 205] on div "7 - Running Docker Image Exercise" at bounding box center [246, 207] width 135 height 8
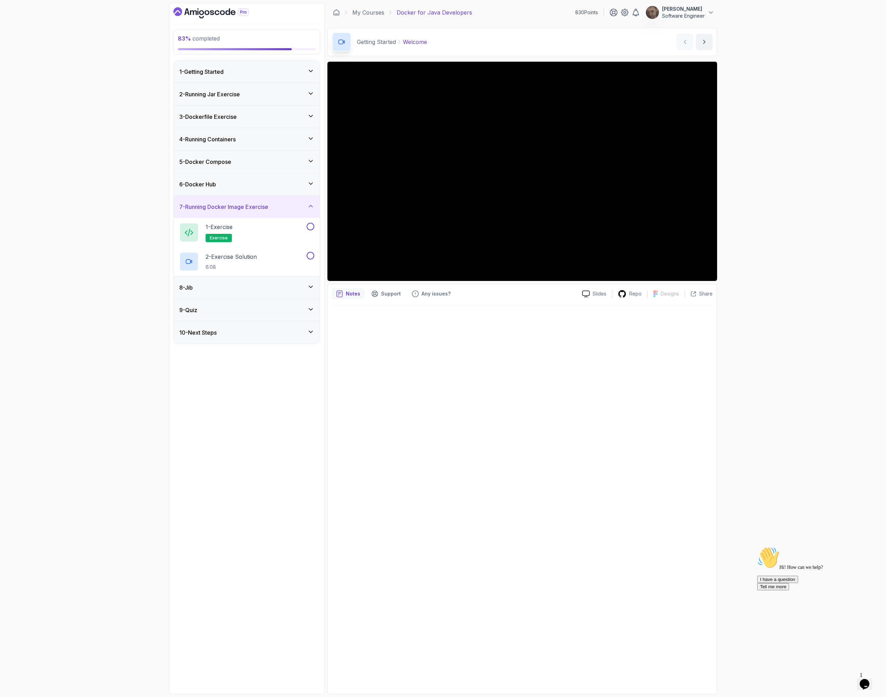
click at [226, 285] on div "8 - Jib" at bounding box center [246, 287] width 135 height 8
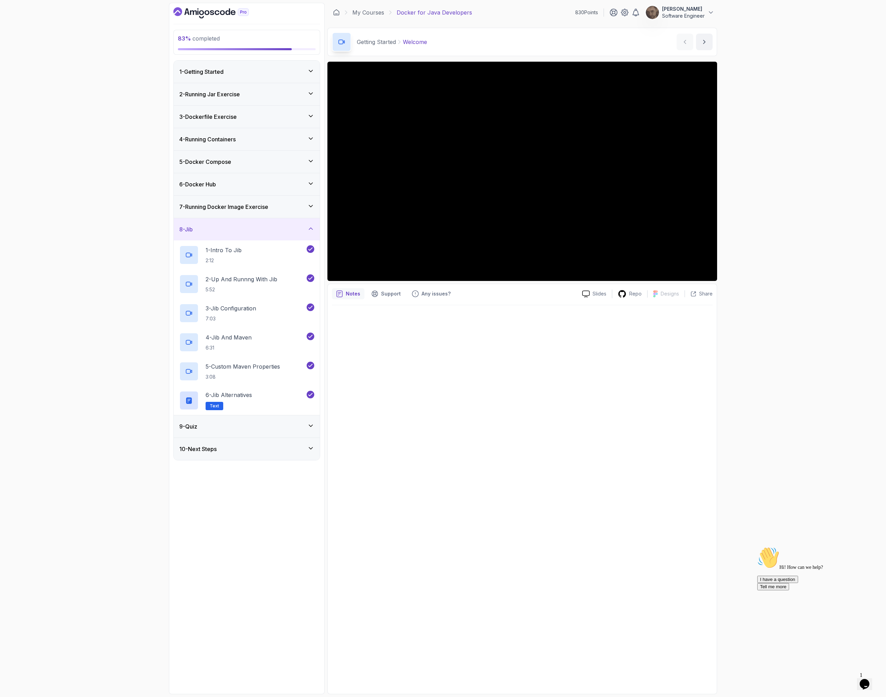
click at [248, 418] on div "9 - Quiz" at bounding box center [247, 426] width 146 height 22
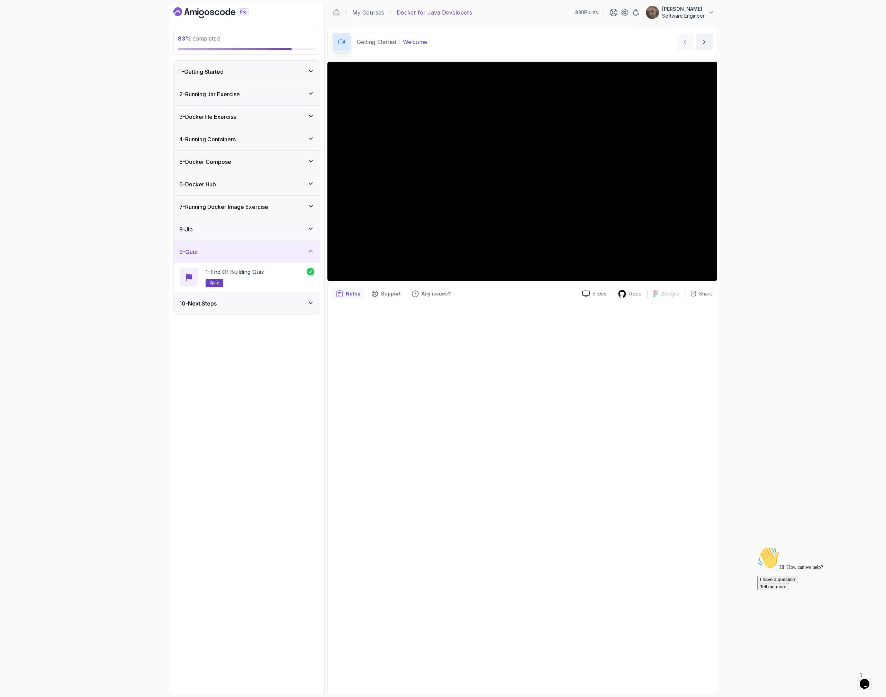
click at [267, 312] on div "10 - Next Steps" at bounding box center [247, 303] width 146 height 22
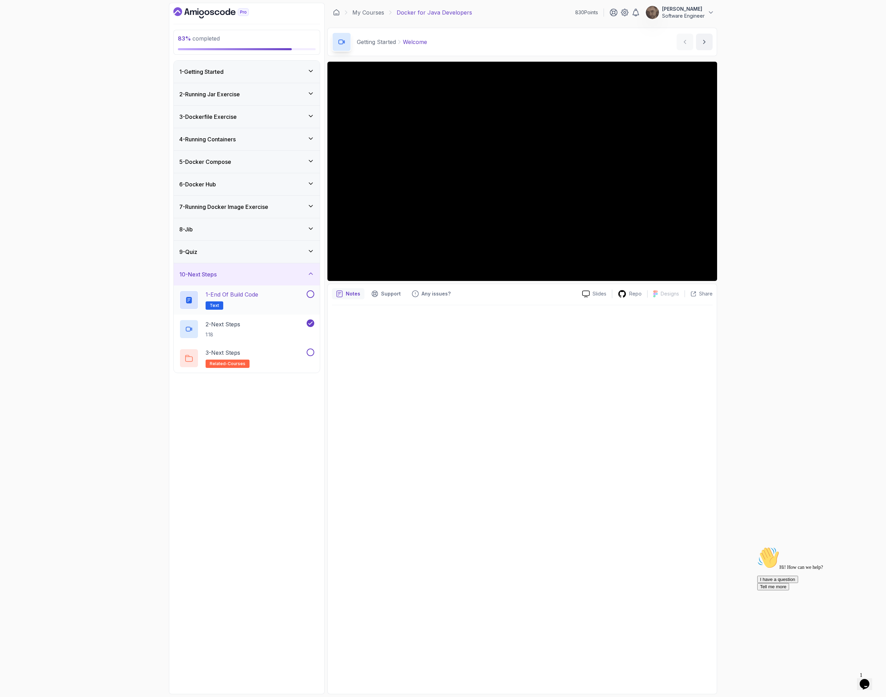
click at [277, 293] on div "1 - End of build code Text" at bounding box center [242, 299] width 126 height 19
click at [212, 295] on p "1 - End of build code" at bounding box center [232, 294] width 53 height 8
click at [227, 305] on h2 "1 - End of build code Text" at bounding box center [232, 299] width 53 height 19
click at [187, 299] on rect at bounding box center [189, 300] width 6 height 7
click at [257, 349] on div "3 - Next Steps related-courses" at bounding box center [242, 357] width 126 height 19
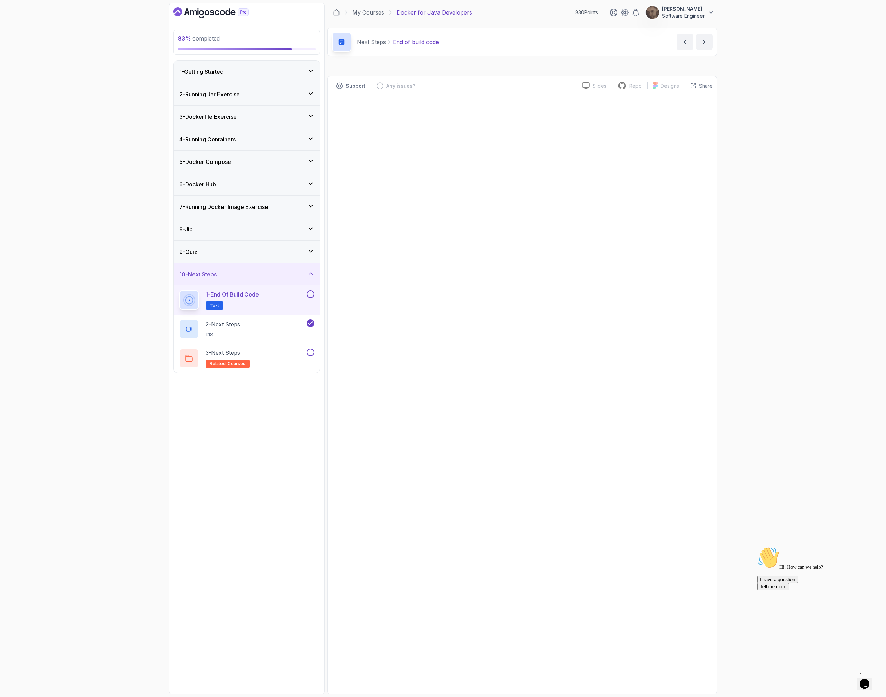
click at [267, 297] on div "1 - End of build code Text" at bounding box center [242, 299] width 126 height 19
click at [267, 299] on div "1 - End of build code Text" at bounding box center [242, 299] width 126 height 19
click at [219, 310] on div "1 - End of build code Text" at bounding box center [247, 299] width 146 height 29
click at [215, 307] on span "Text" at bounding box center [214, 306] width 9 height 6
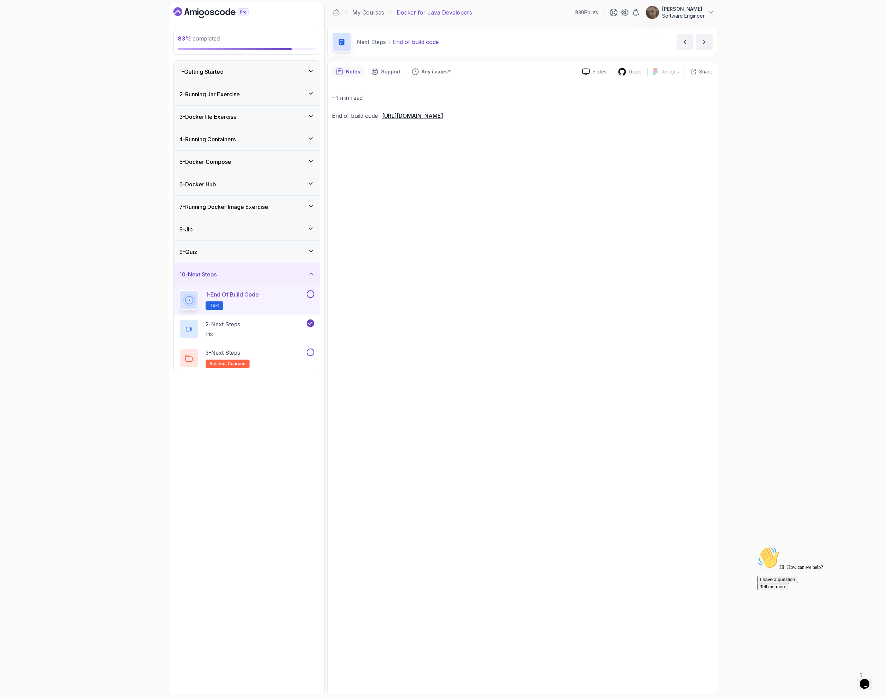
click at [215, 307] on span "Text" at bounding box center [214, 306] width 9 height 6
click at [364, 8] on link "My Courses" at bounding box center [368, 12] width 32 height 8
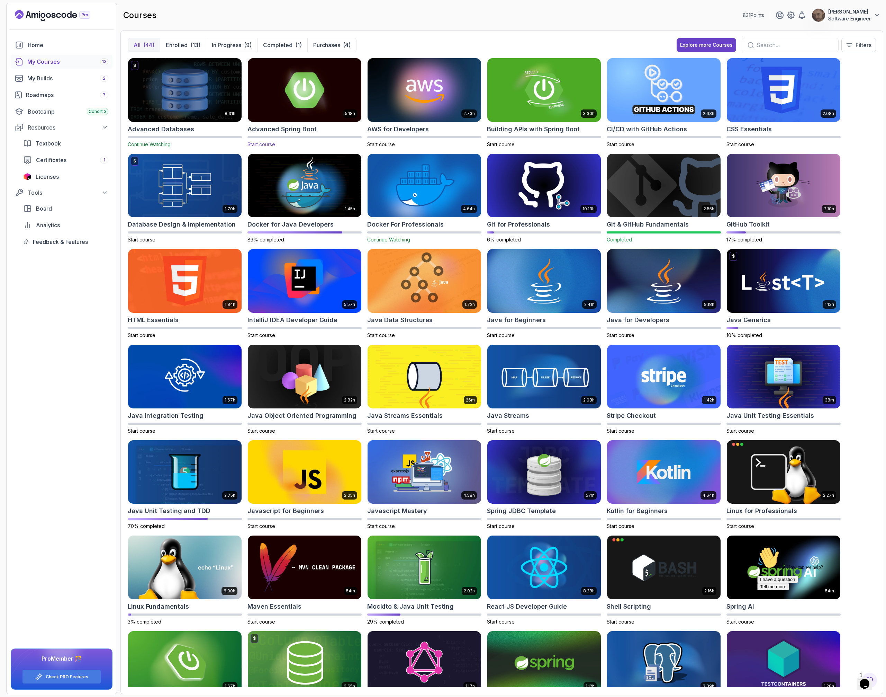
click at [270, 77] on img at bounding box center [304, 89] width 119 height 67
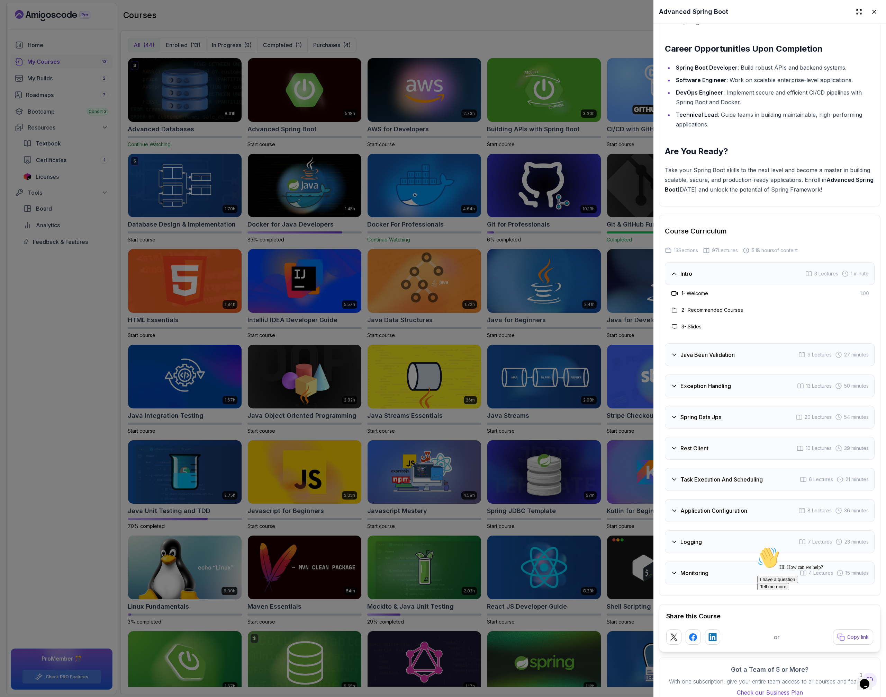
scroll to position [1023, 0]
click at [437, 350] on h3 "Java Bean Validation" at bounding box center [708, 354] width 54 height 8
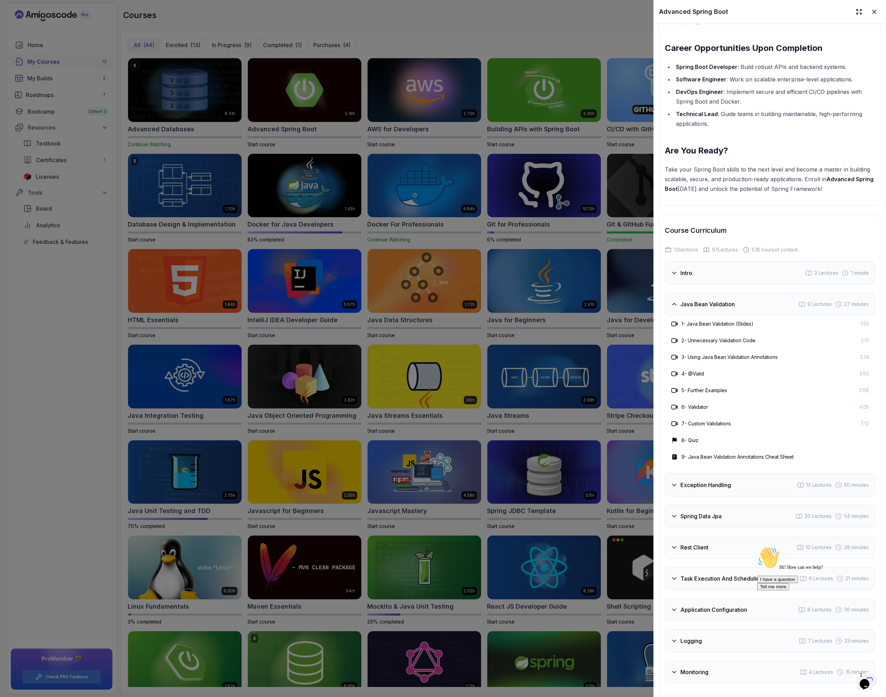
click at [437, 301] on h3 "Java Bean Validation" at bounding box center [708, 304] width 54 height 8
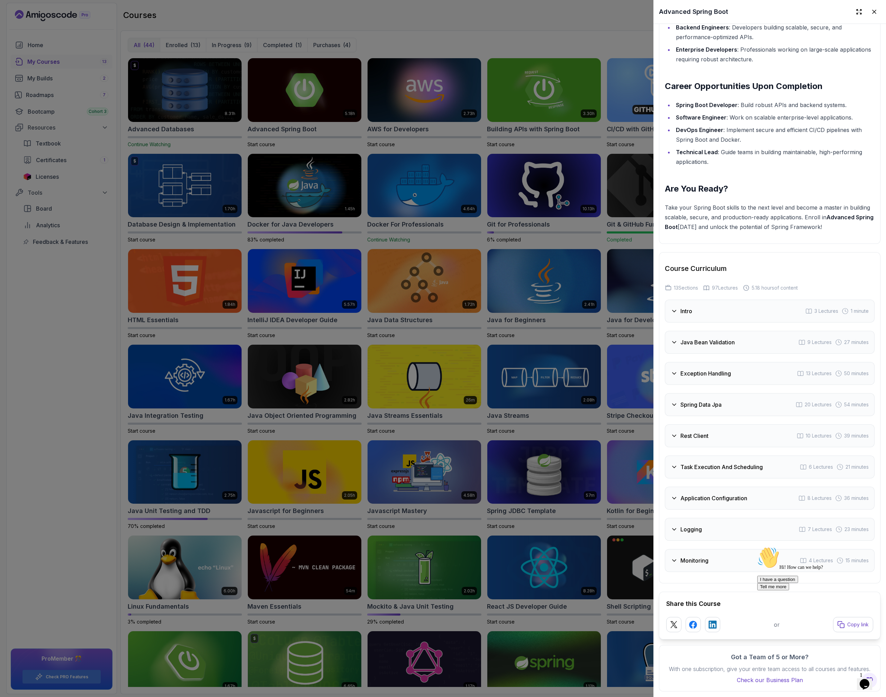
scroll to position [990, 0]
click at [437, 362] on div "Exception Handling 13 Lectures 50 minutes" at bounding box center [770, 373] width 210 height 23
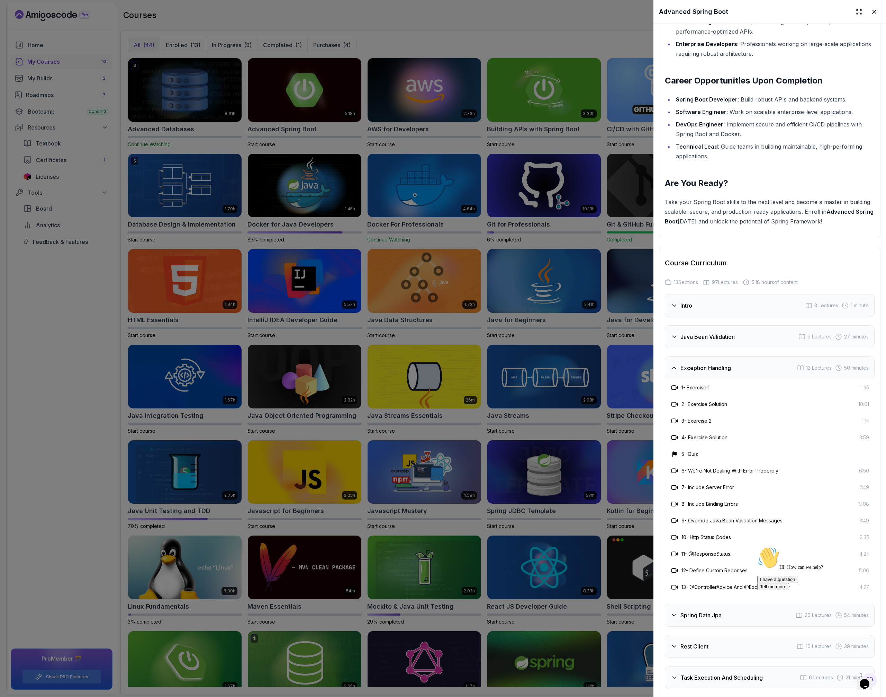
click at [437, 364] on h3 "Exception Handling" at bounding box center [706, 368] width 51 height 8
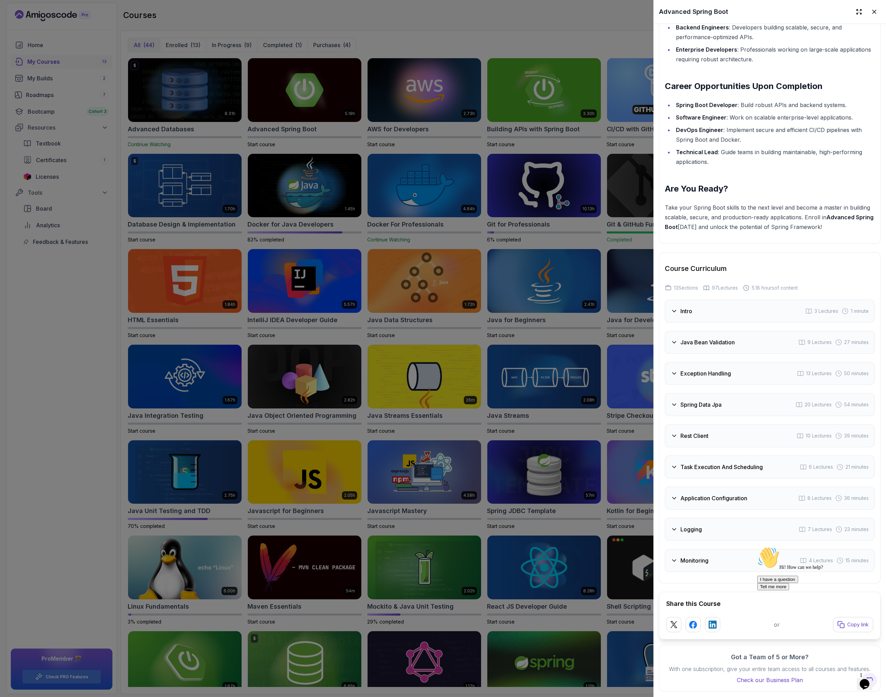
click at [437, 400] on h3 "Spring Data Jpa" at bounding box center [701, 404] width 41 height 8
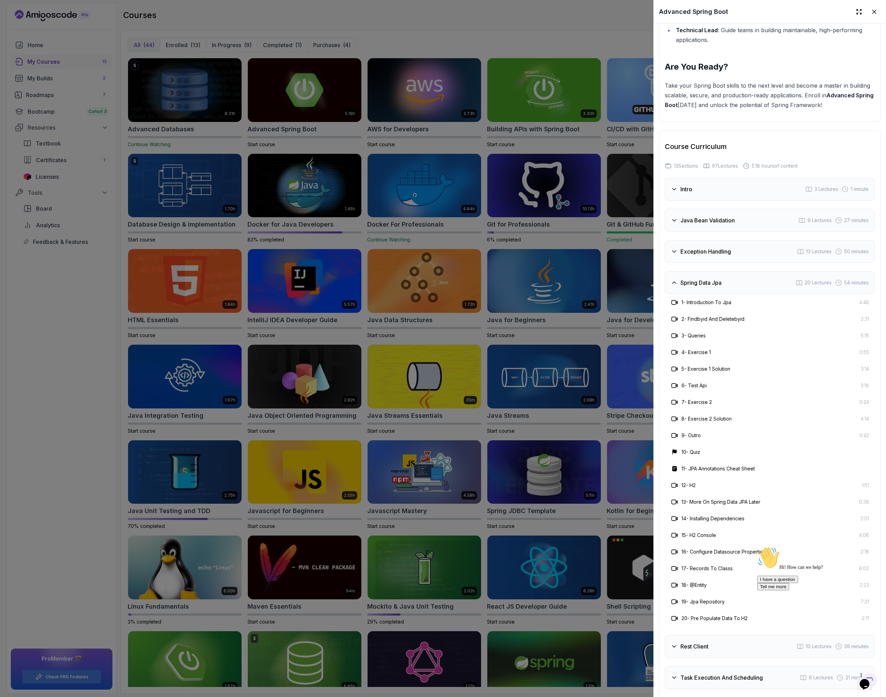
scroll to position [1123, 0]
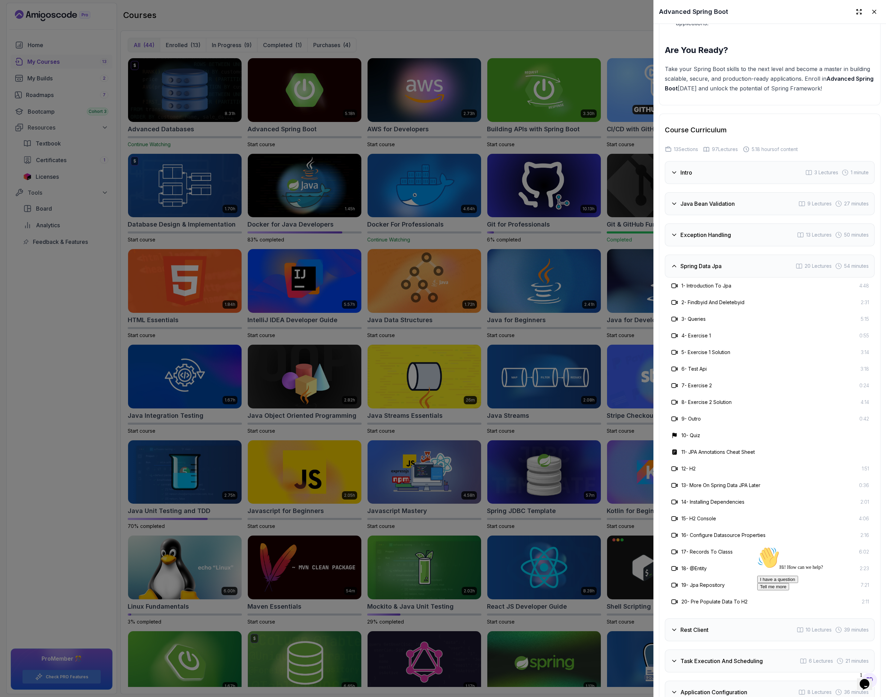
click at [437, 270] on div "Spring Data Jpa 20 Lectures 54 minutes" at bounding box center [770, 265] width 210 height 23
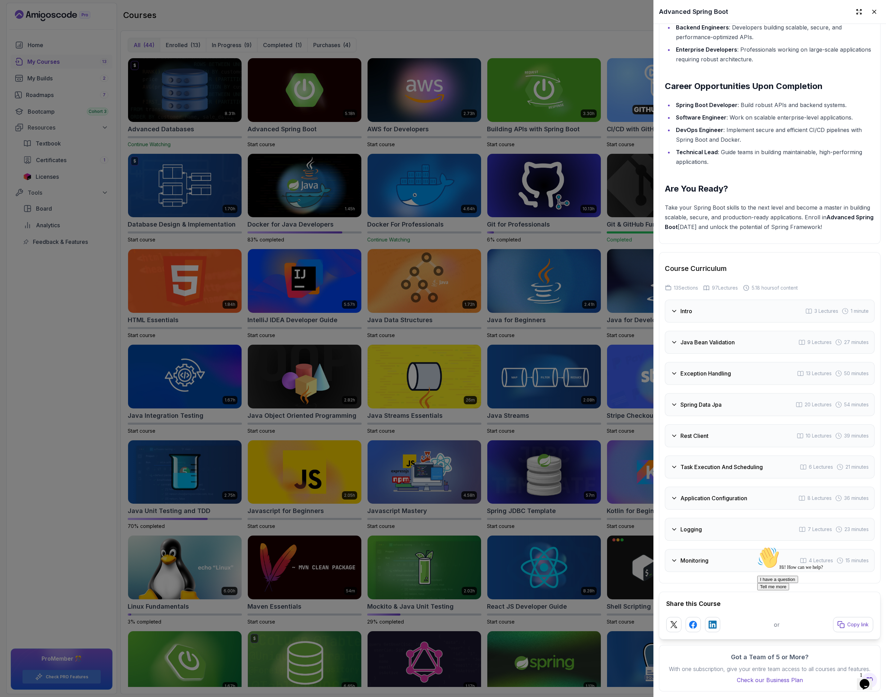
click at [437, 431] on h3 "Rest Client" at bounding box center [695, 435] width 28 height 8
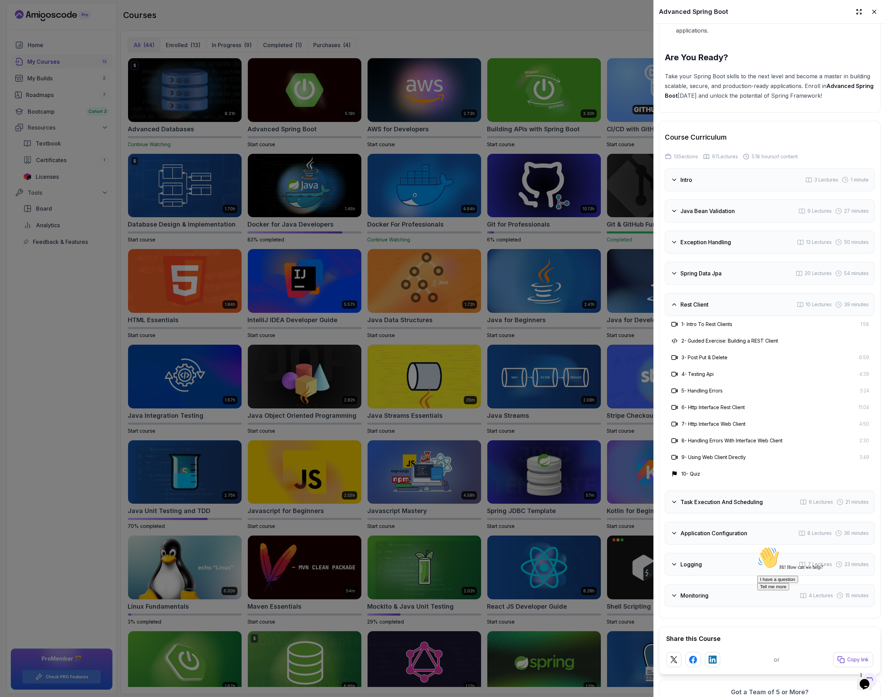
scroll to position [1130, 0]
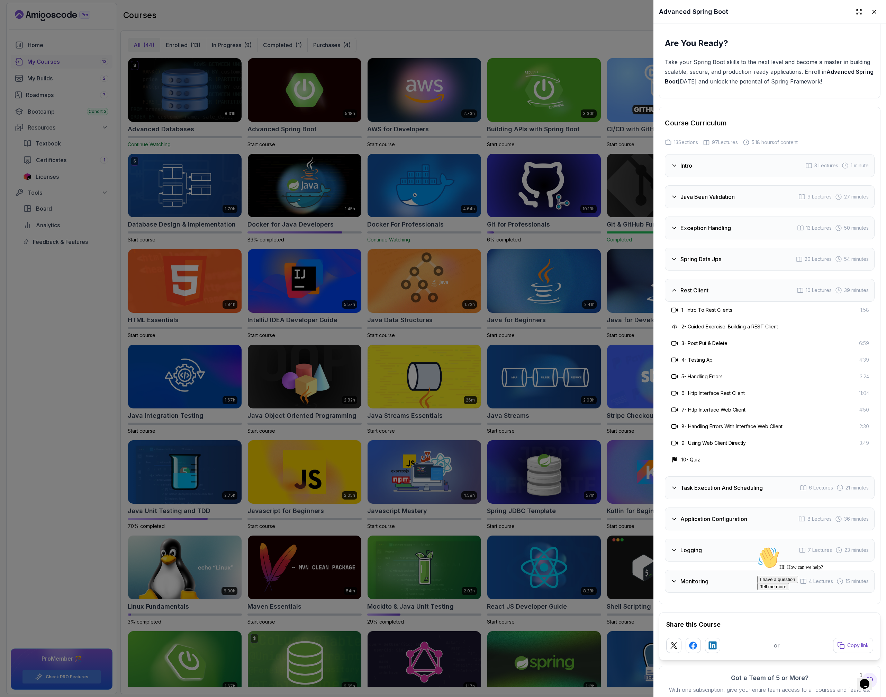
click at [437, 488] on h3 "Task Execution And Scheduling" at bounding box center [722, 487] width 82 height 8
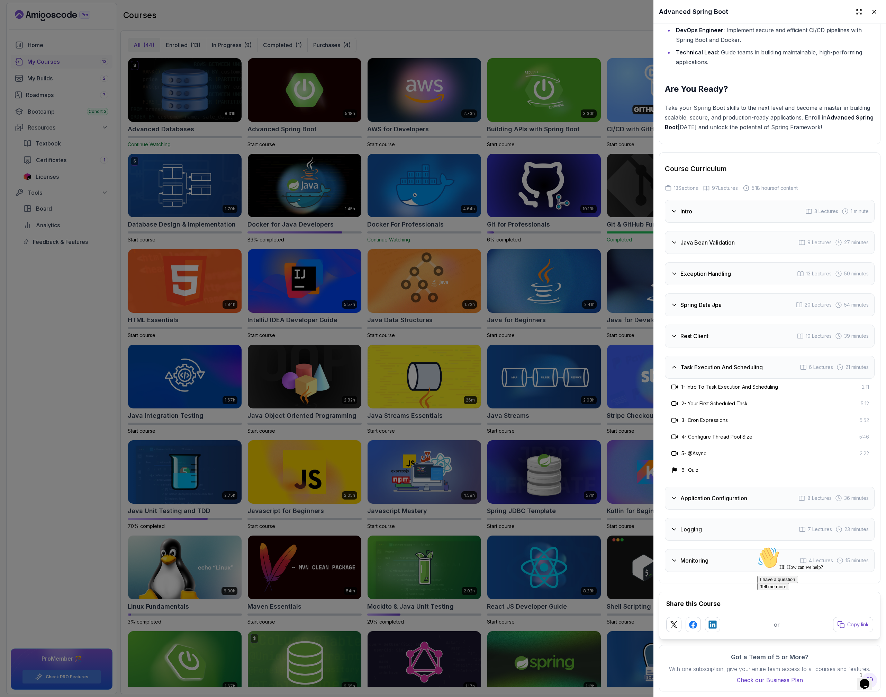
scroll to position [1090, 0]
click at [437, 494] on h3 "Application Configuration" at bounding box center [714, 498] width 67 height 8
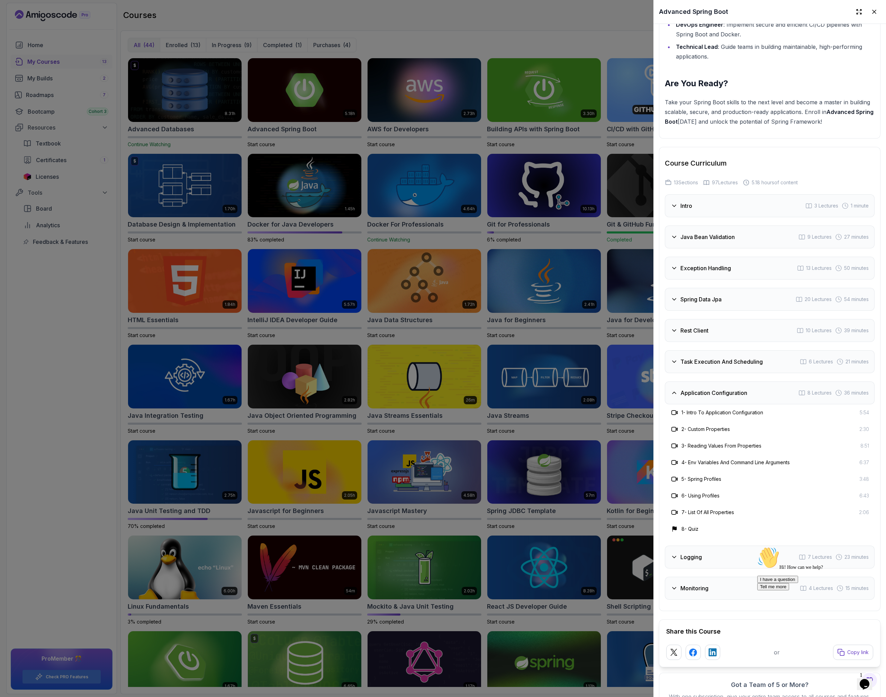
click at [437, 552] on div "Logging 7 Lectures 23 minutes" at bounding box center [770, 556] width 210 height 23
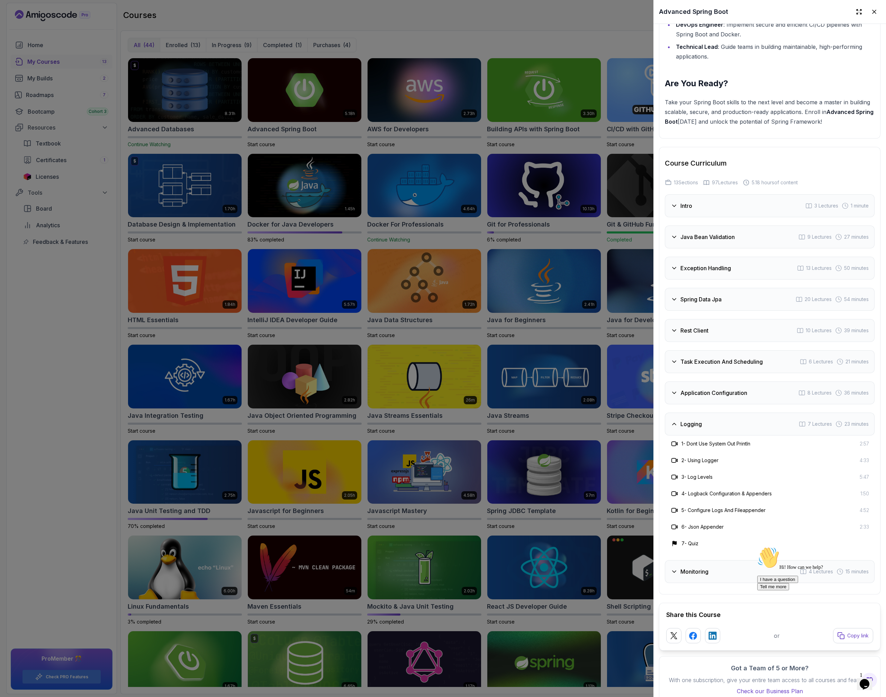
click at [437, 569] on div "Monitoring 4 Lectures 15 minutes" at bounding box center [770, 571] width 210 height 23
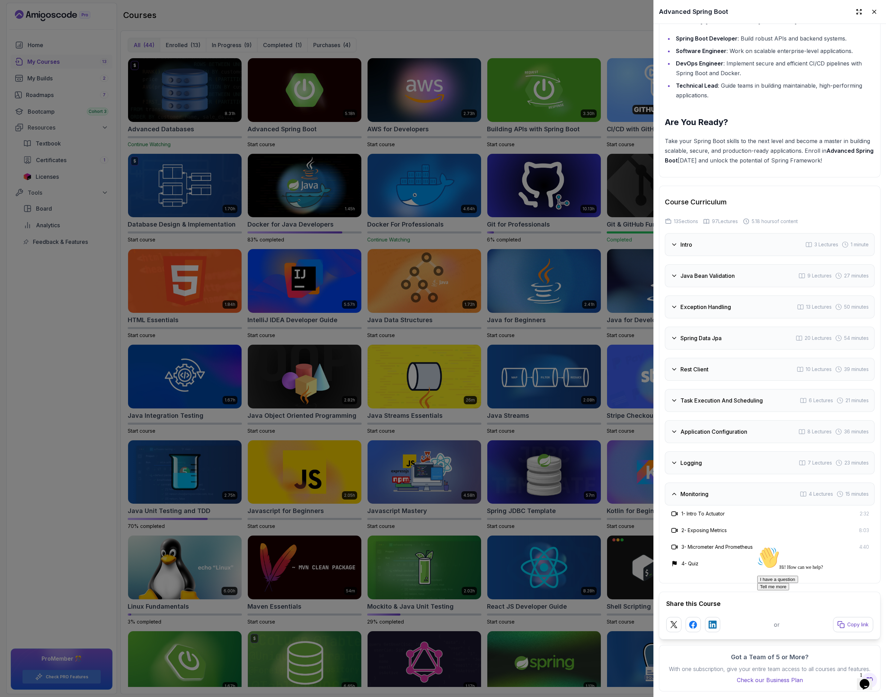
scroll to position [1057, 0]
click at [437, 239] on div "Intro 3 Lectures 1 minute" at bounding box center [770, 244] width 210 height 23
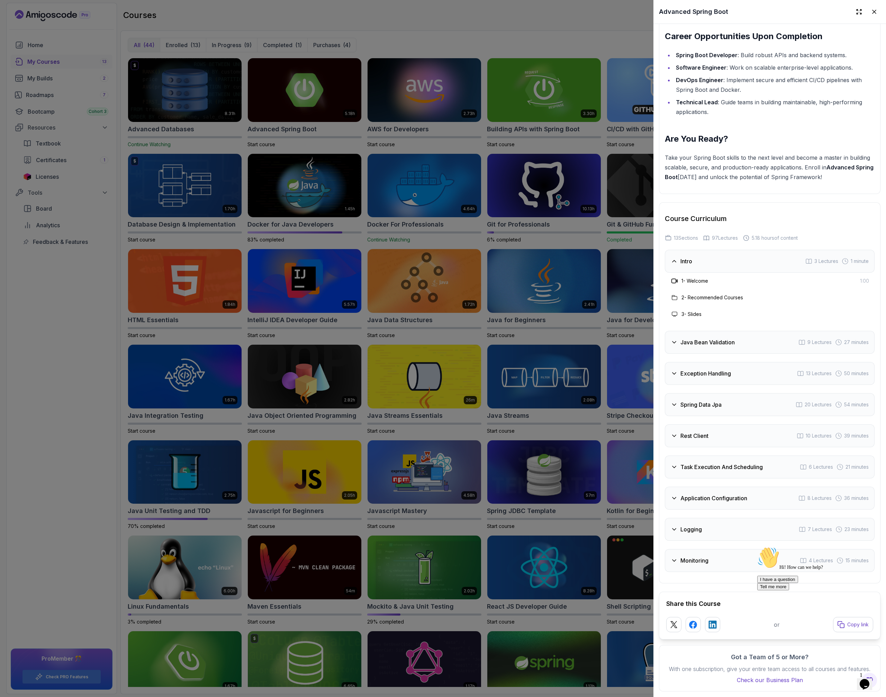
scroll to position [1040, 0]
click at [437, 278] on div at bounding box center [443, 348] width 886 height 697
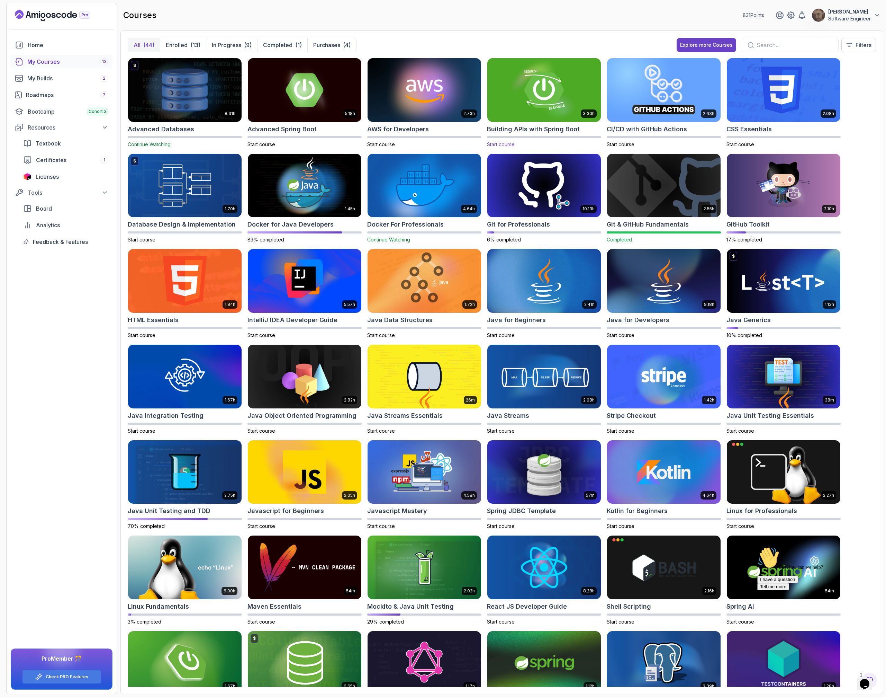
click at [437, 102] on img at bounding box center [544, 89] width 119 height 67
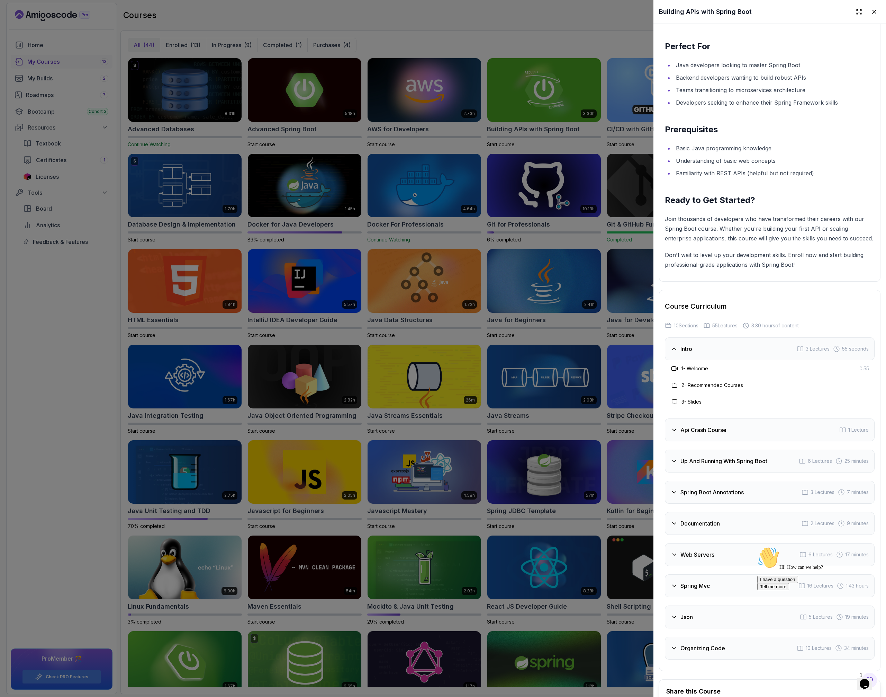
scroll to position [1148, 0]
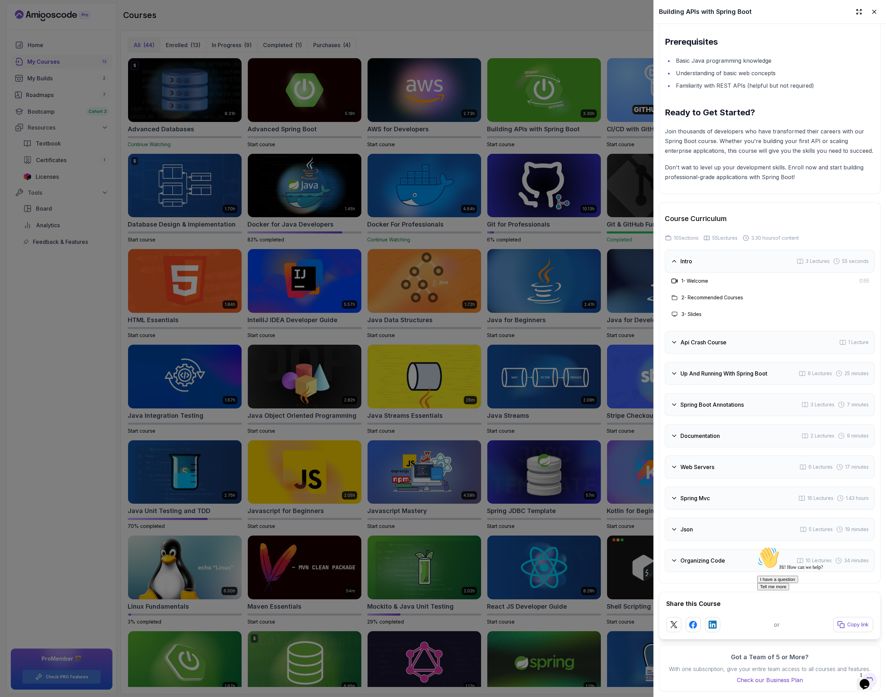
click at [437, 331] on div "Api Crash Course 1 Lecture" at bounding box center [770, 342] width 210 height 23
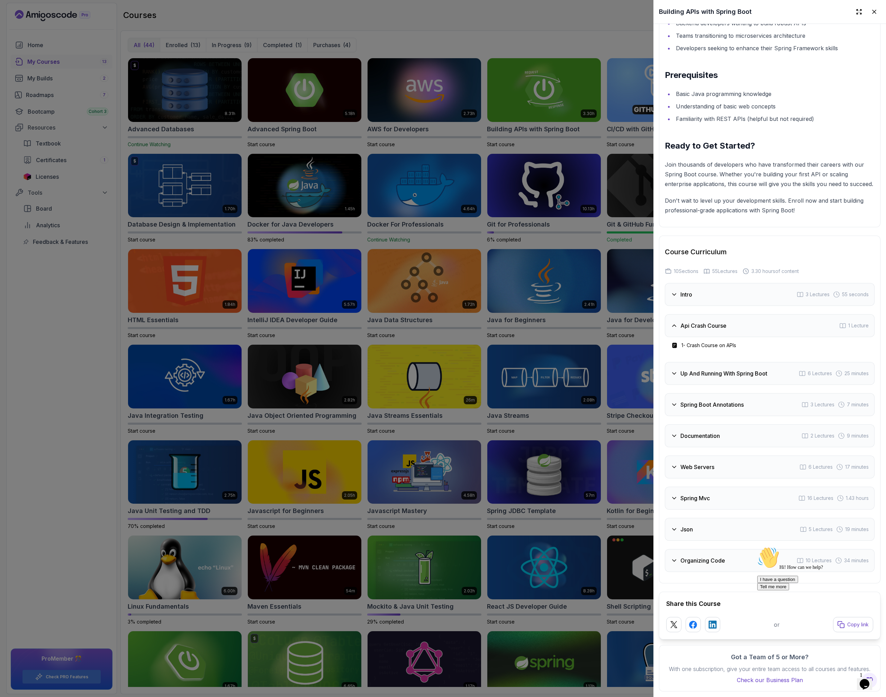
scroll to position [1115, 0]
click at [437, 369] on h3 "Up And Running With Spring Boot" at bounding box center [724, 373] width 87 height 8
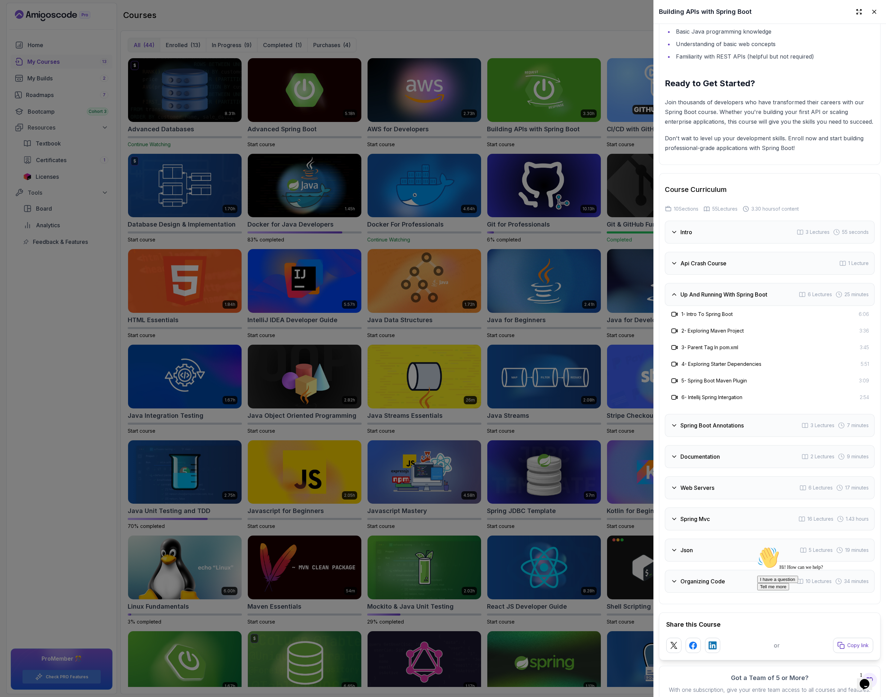
scroll to position [1198, 0]
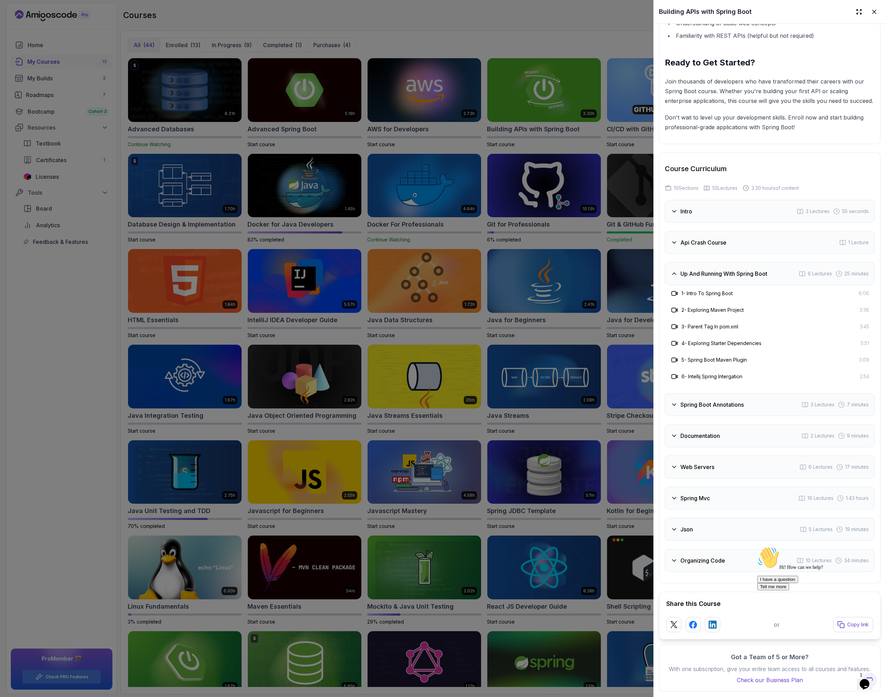
click at [437, 400] on h3 "Spring Boot Annotations" at bounding box center [712, 404] width 63 height 8
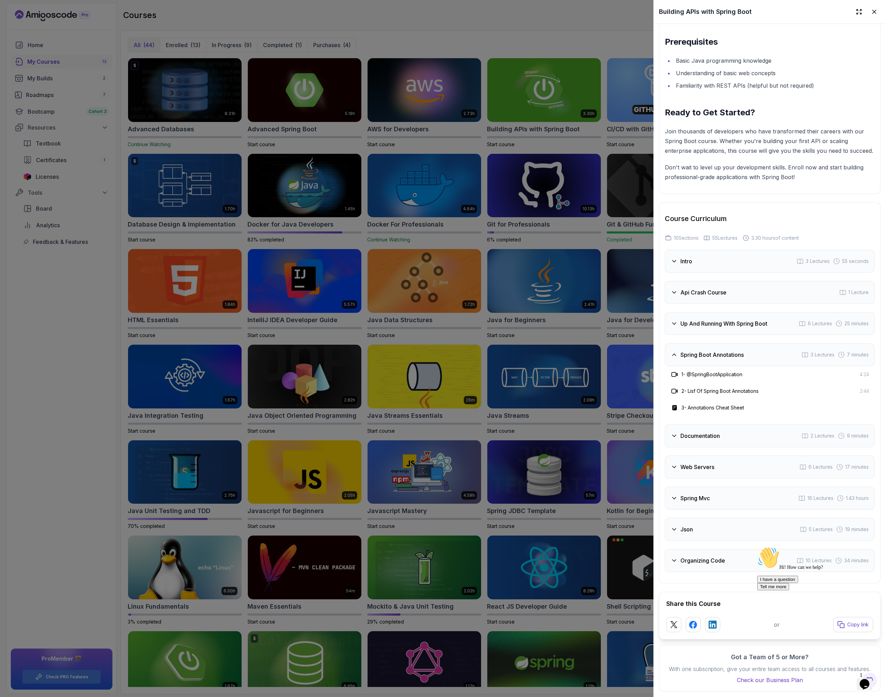
scroll to position [1148, 0]
click at [437, 431] on h3 "Documentation" at bounding box center [700, 435] width 39 height 8
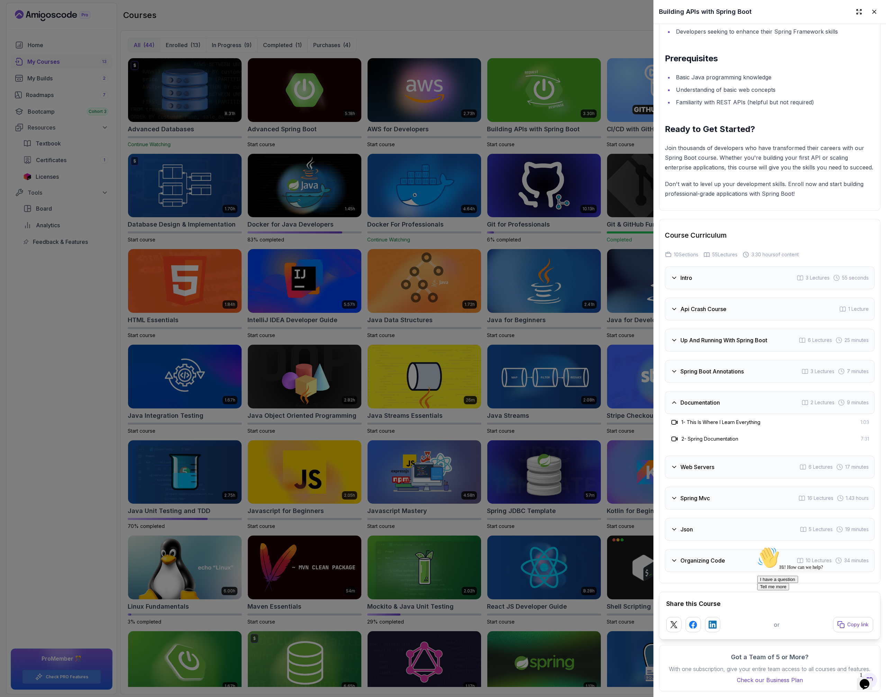
click at [437, 455] on div "Web Servers 6 Lectures 17 minutes" at bounding box center [770, 466] width 210 height 23
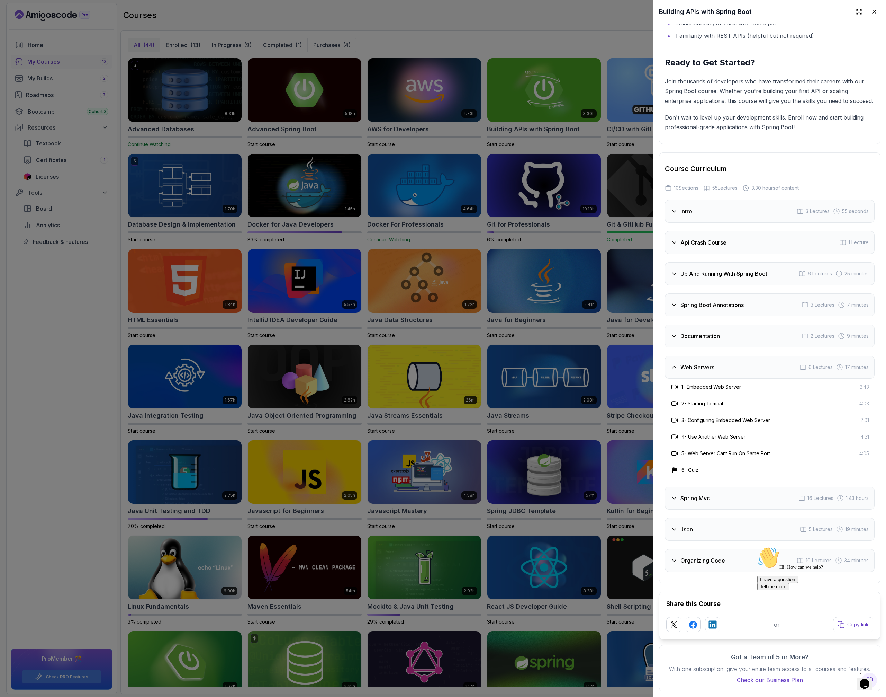
scroll to position [1198, 0]
click at [437, 494] on h3 "Spring Mvc" at bounding box center [695, 498] width 29 height 8
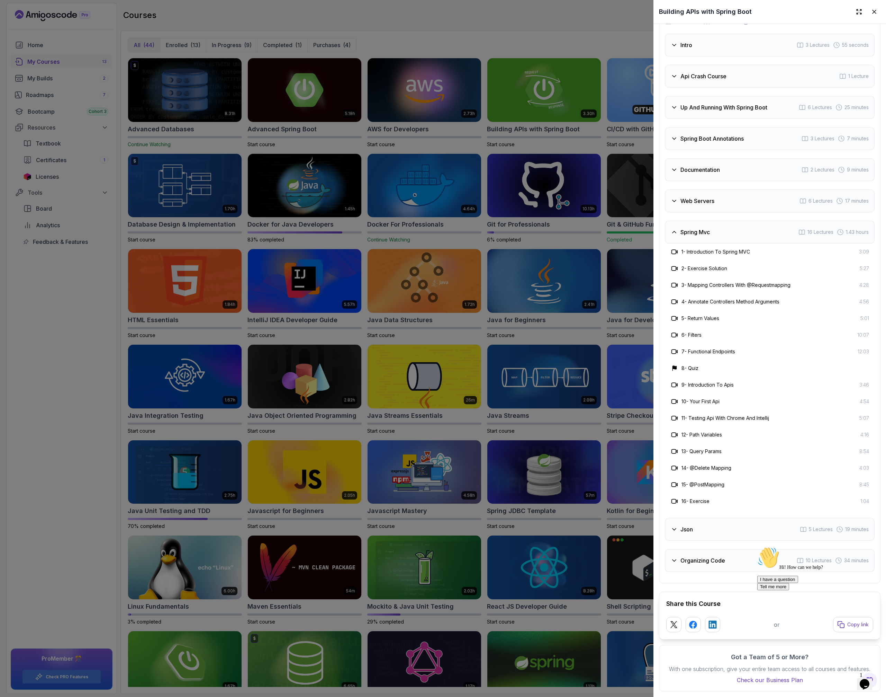
click at [437, 518] on div "Json 5 Lectures 19 minutes" at bounding box center [770, 529] width 210 height 23
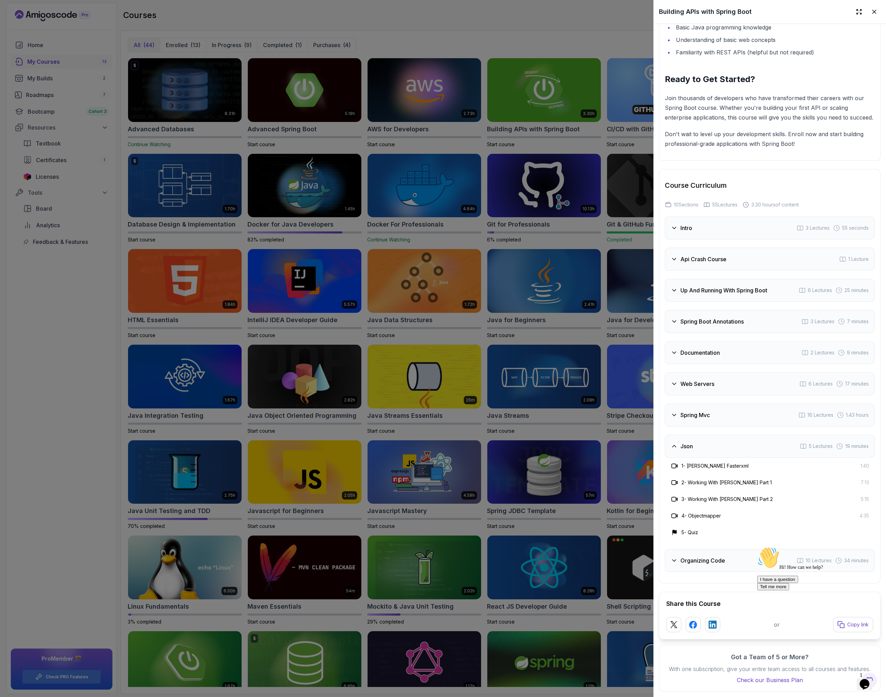
click at [437, 556] on h3 "Organizing Code" at bounding box center [703, 560] width 45 height 8
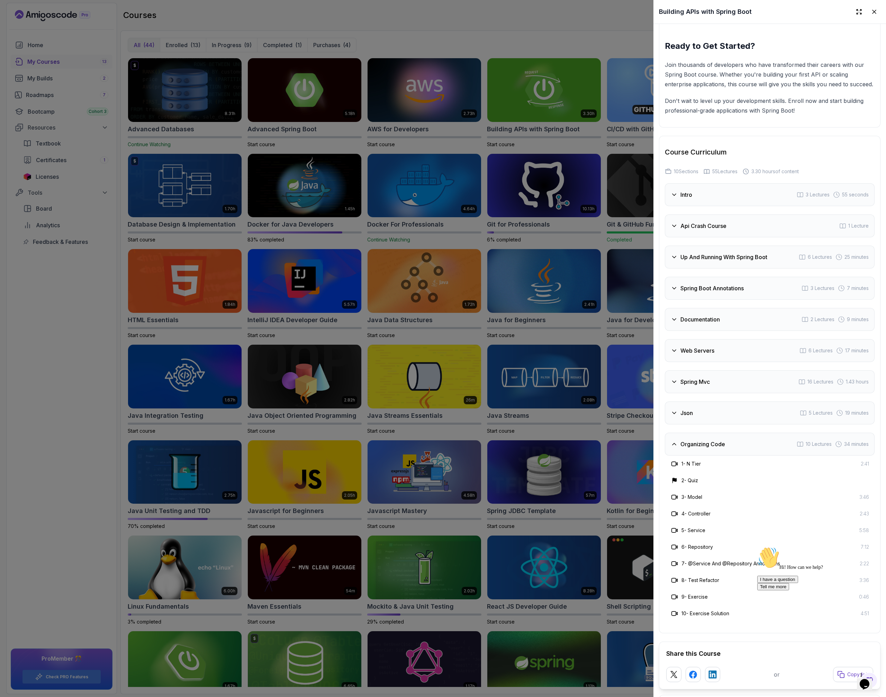
click at [437, 362] on div "Web Servers 6 Lectures 17 minutes" at bounding box center [770, 350] width 210 height 23
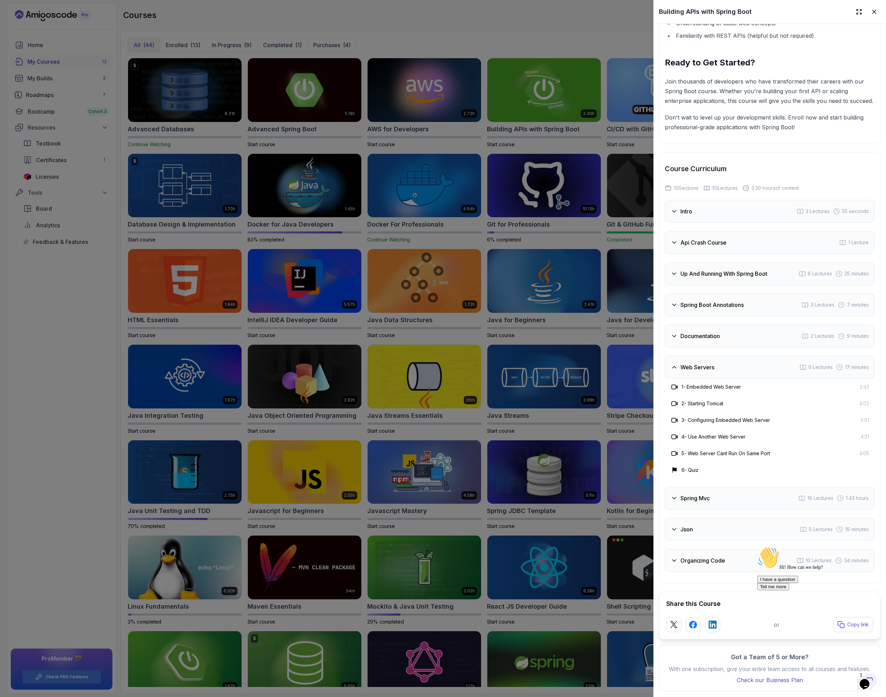
click at [437, 326] on div at bounding box center [443, 348] width 886 height 697
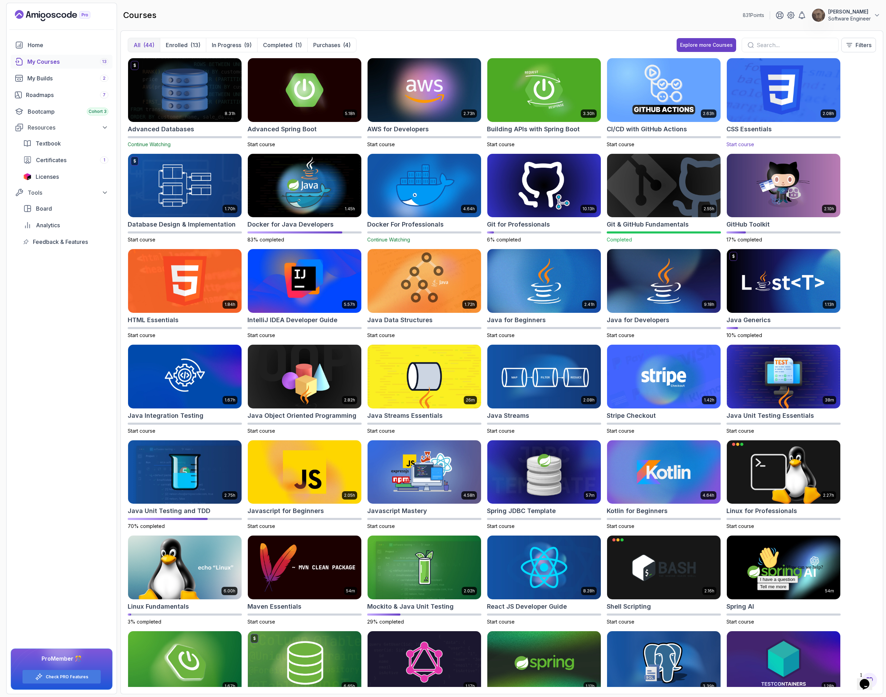
click at [437, 111] on img at bounding box center [783, 89] width 119 height 67
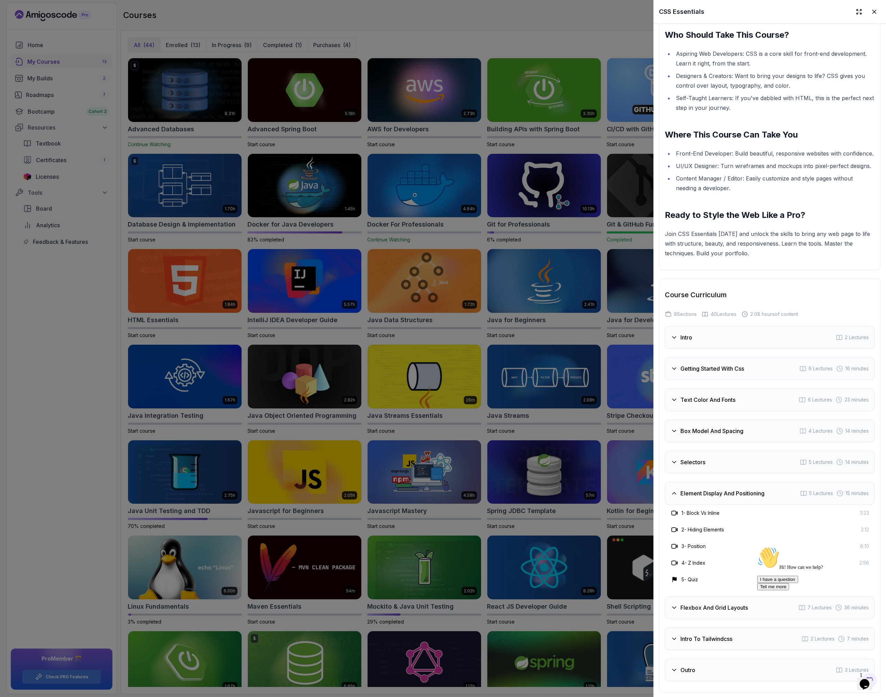
scroll to position [1063, 0]
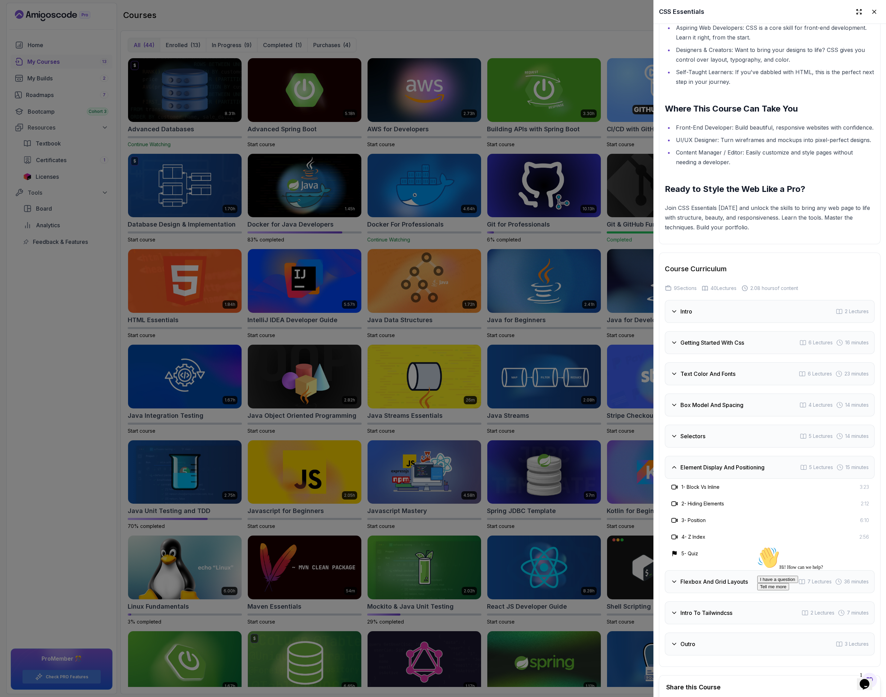
click at [437, 353] on div "Getting Started With Css 6 Lectures 16 minutes" at bounding box center [770, 342] width 210 height 23
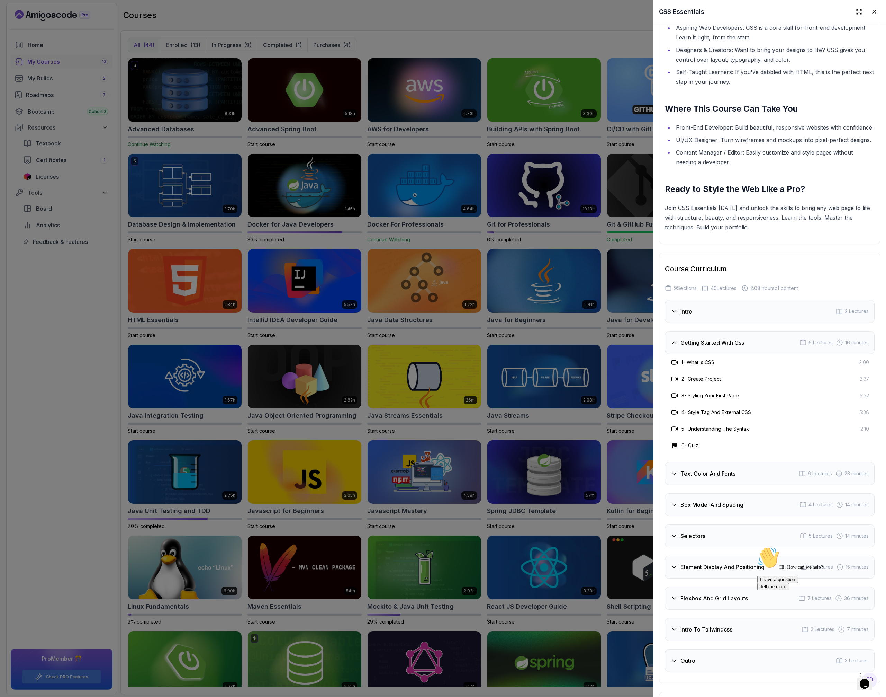
click at [437, 483] on div "Text Color And Fonts 6 Lectures 23 minutes" at bounding box center [770, 473] width 210 height 23
click at [437, 323] on div "Intro 2 Lectures" at bounding box center [770, 311] width 210 height 23
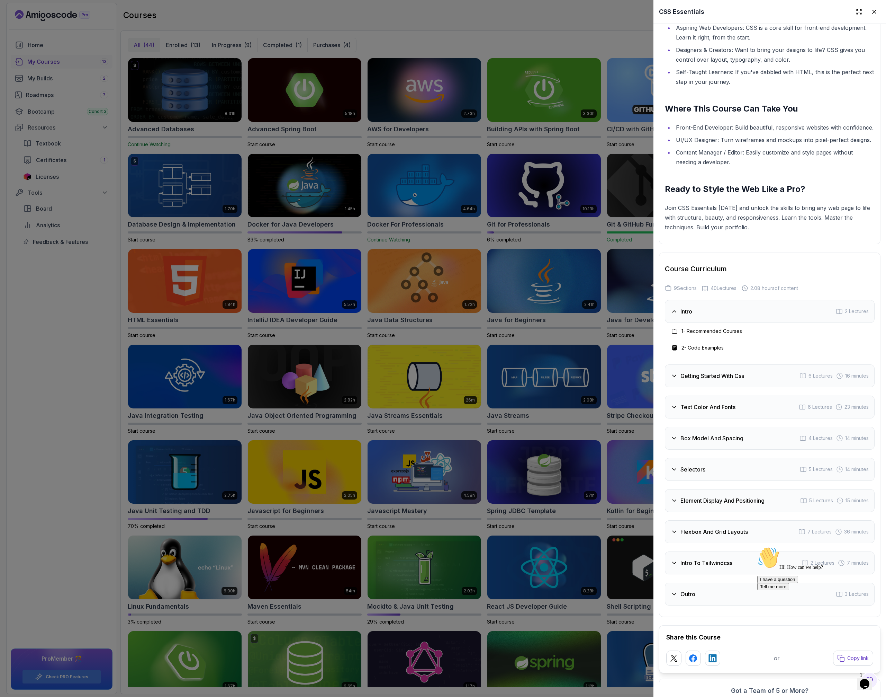
click at [437, 387] on div "Getting Started With Css 6 Lectures 16 minutes" at bounding box center [770, 375] width 210 height 23
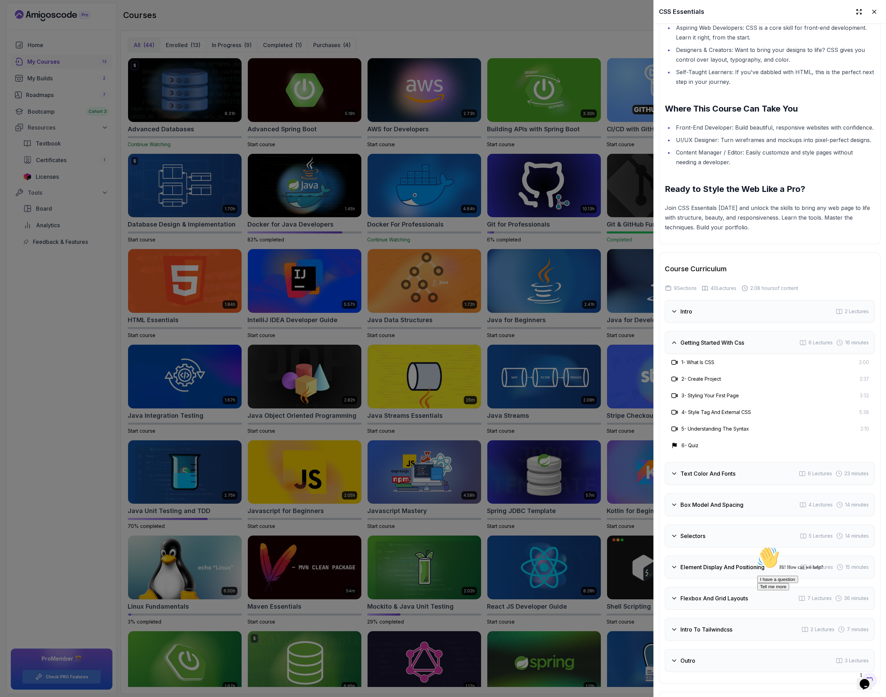
click at [437, 477] on h3 "Text Color And Fonts" at bounding box center [708, 473] width 55 height 8
click at [437, 509] on h3 "Box Model And Spacing" at bounding box center [712, 504] width 63 height 8
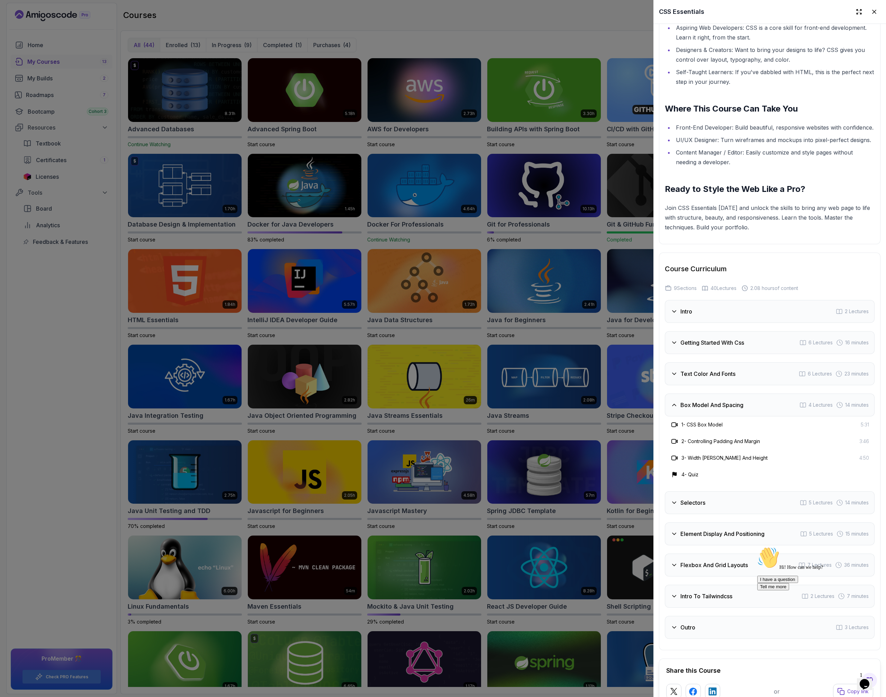
click at [437, 514] on div "Selectors 5 Lectures 14 minutes" at bounding box center [770, 502] width 210 height 23
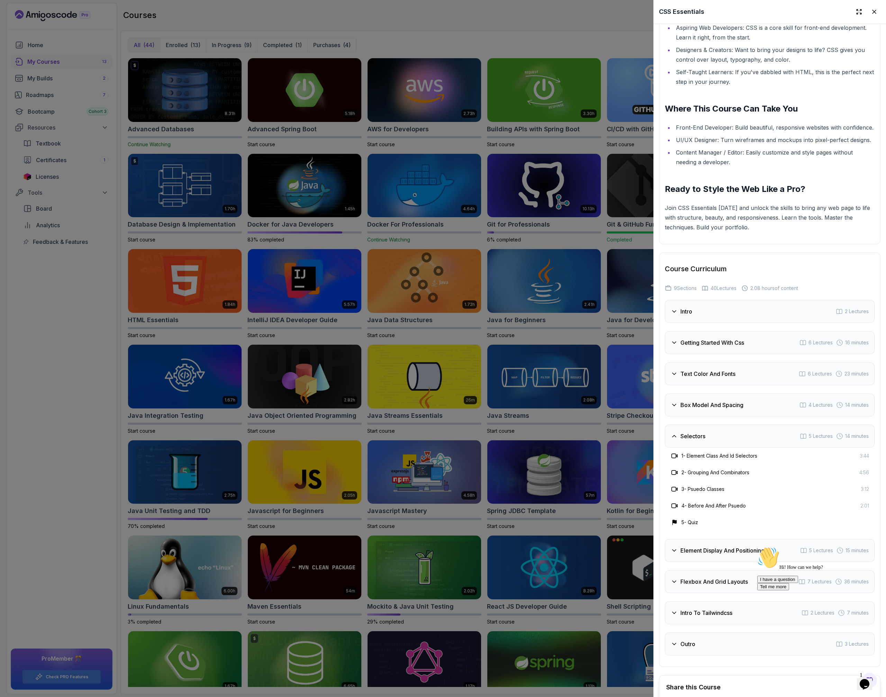
click at [437, 554] on h3 "Element Display And Positioning" at bounding box center [723, 550] width 84 height 8
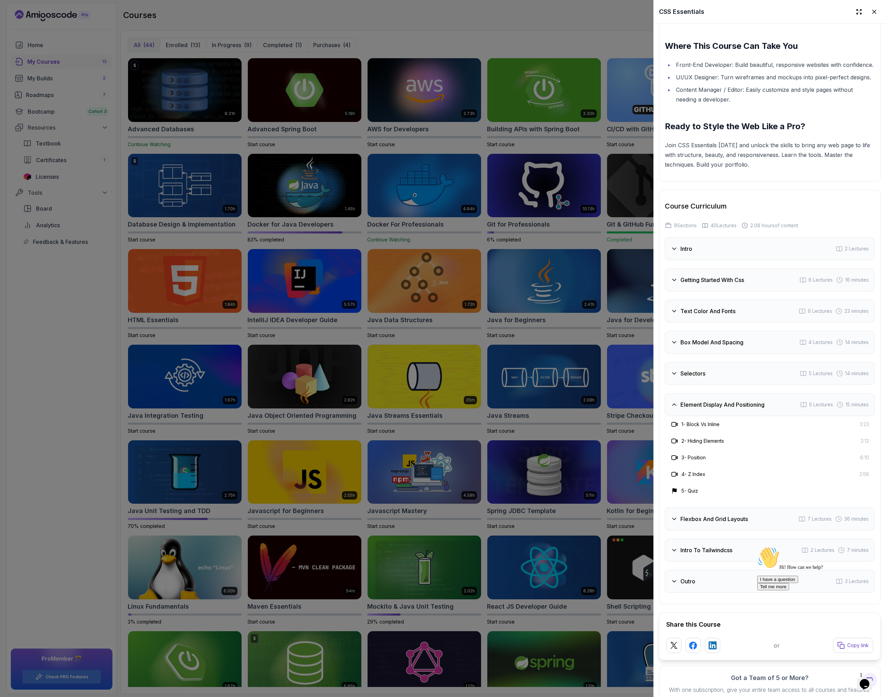
scroll to position [1146, 0]
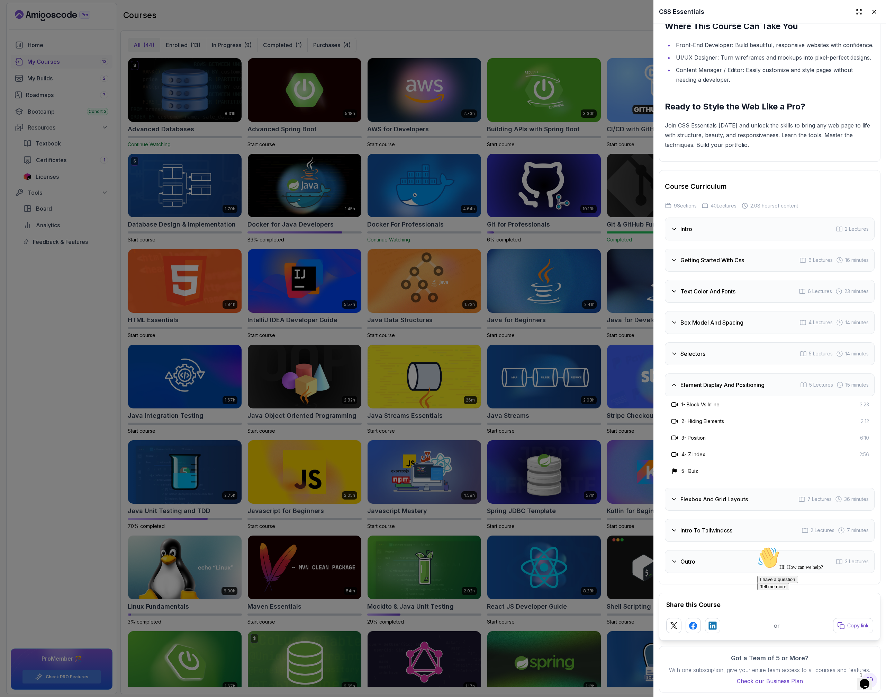
click at [437, 503] on h3 "Flexbox And Grid Layouts" at bounding box center [715, 499] width 68 height 8
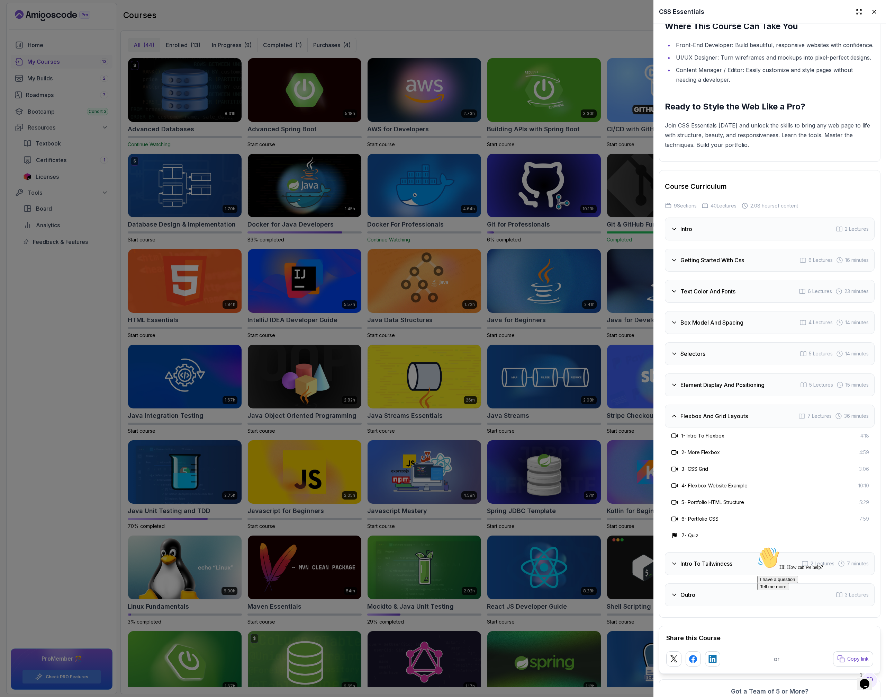
click at [437, 567] on h3 "Intro To Tailwindcss" at bounding box center [707, 563] width 52 height 8
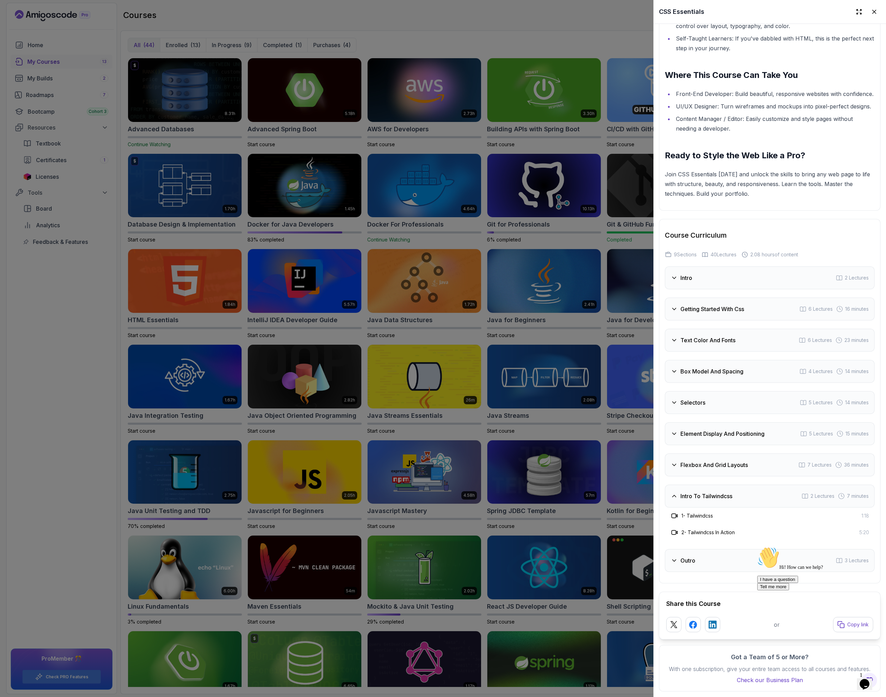
scroll to position [1121, 0]
click at [437, 556] on div "Outro 3 Lectures" at bounding box center [770, 560] width 210 height 23
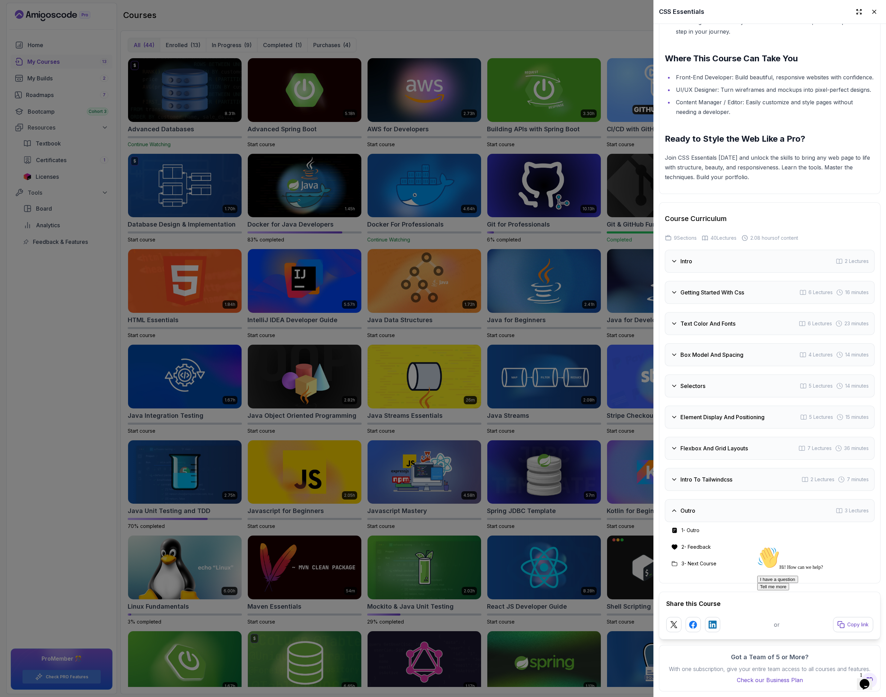
click at [437, 436] on div at bounding box center [443, 348] width 886 height 697
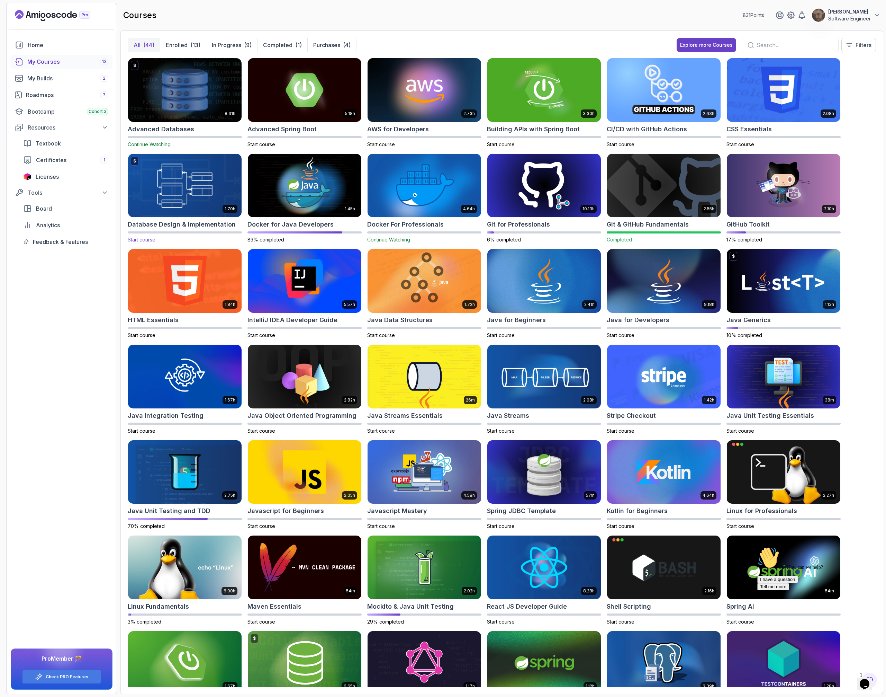
click at [189, 202] on img at bounding box center [184, 185] width 119 height 67
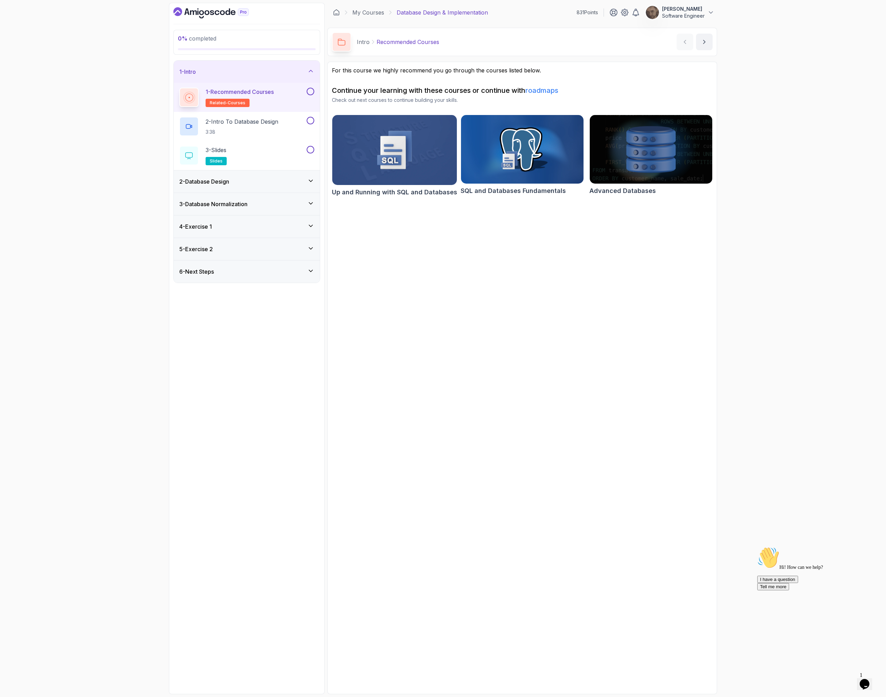
click at [280, 177] on div "2 - Database Design" at bounding box center [246, 181] width 135 height 8
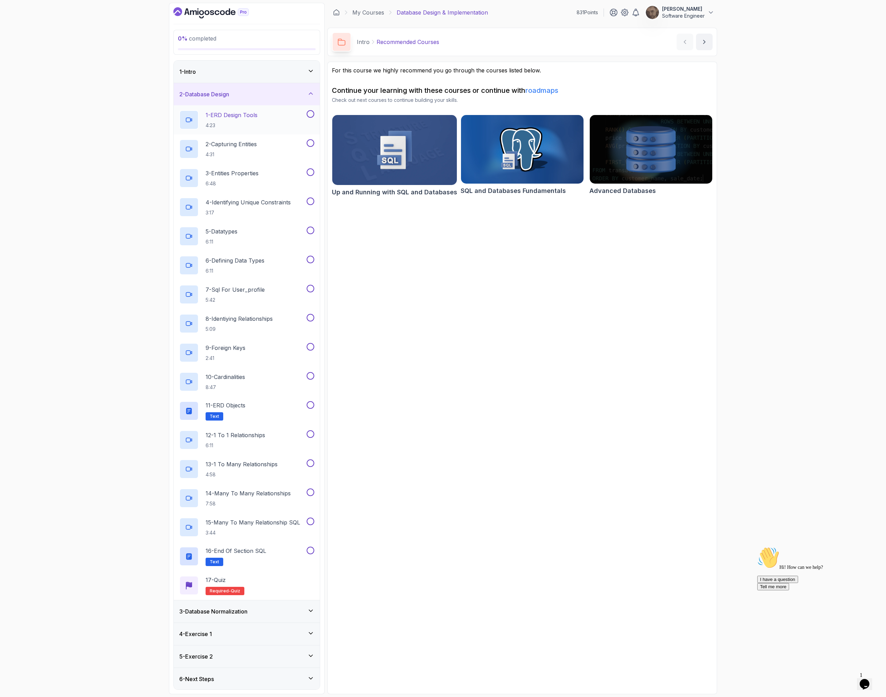
click at [283, 119] on div "1 - ERD Design Tools 4:23" at bounding box center [242, 119] width 126 height 19
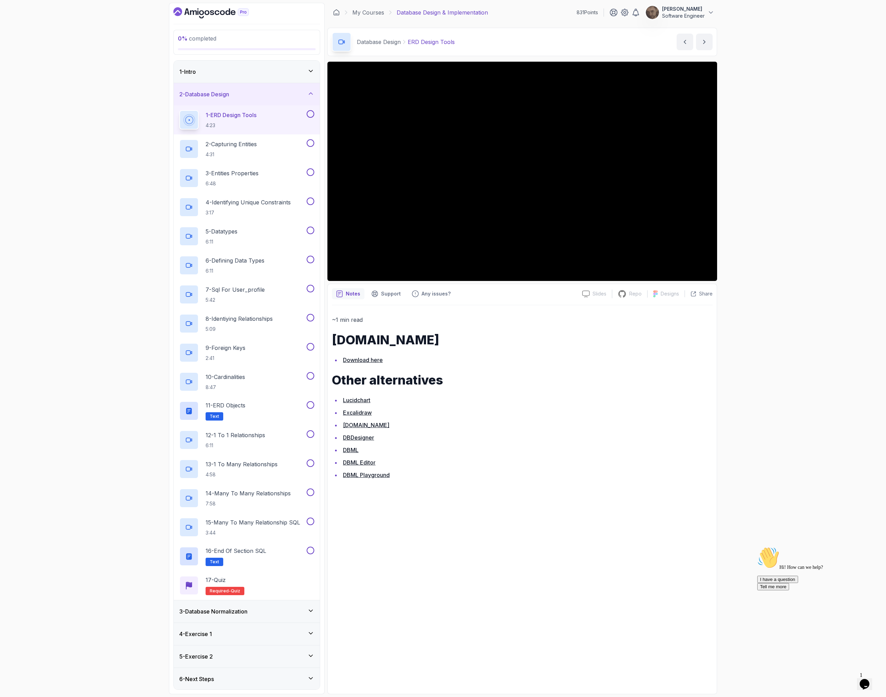
click at [219, 615] on h3 "3 - Database Normalization" at bounding box center [213, 611] width 68 height 8
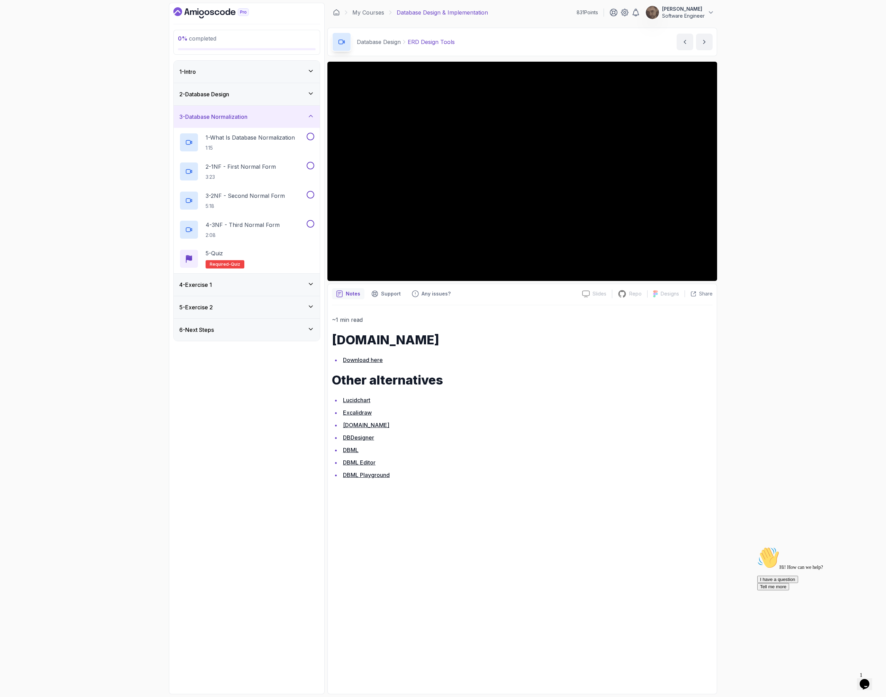
click at [262, 65] on div "1 - Intro" at bounding box center [247, 72] width 146 height 22
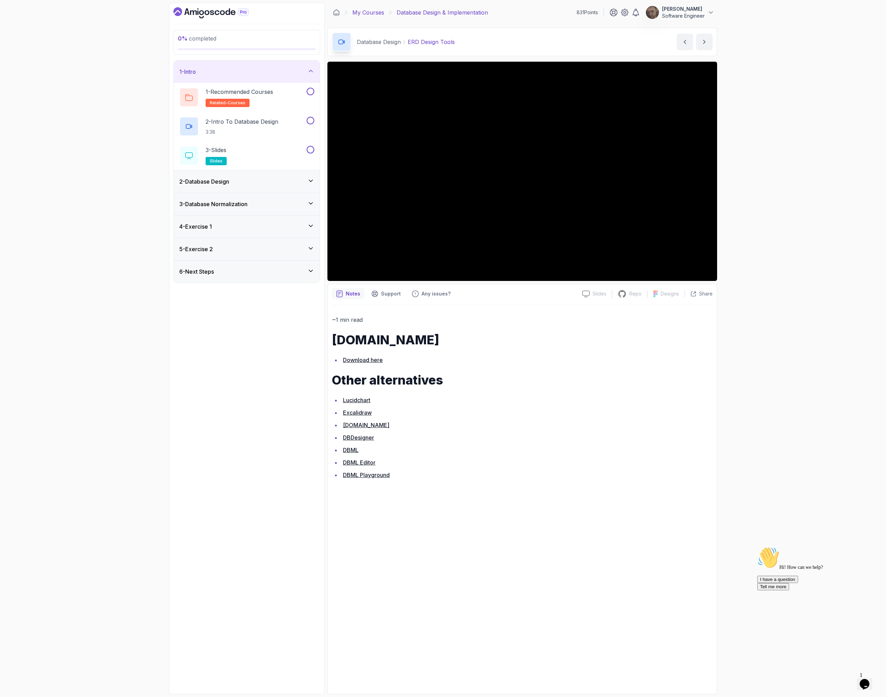
click at [361, 13] on link "My Courses" at bounding box center [368, 12] width 32 height 8
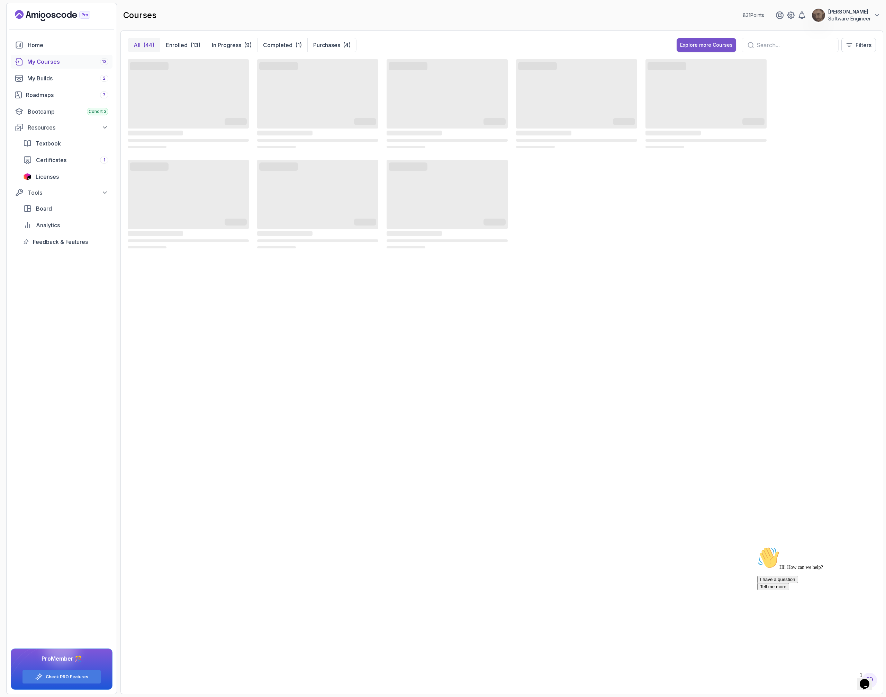
click at [437, 46] on div "Explore more Courses" at bounding box center [706, 45] width 53 height 7
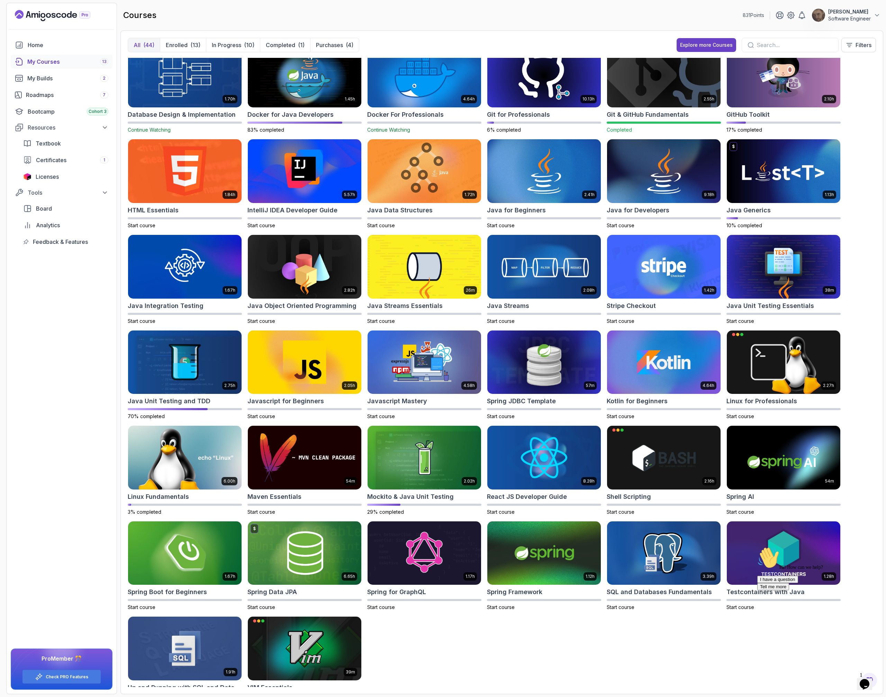
scroll to position [137, 0]
